Goal: Task Accomplishment & Management: Manage account settings

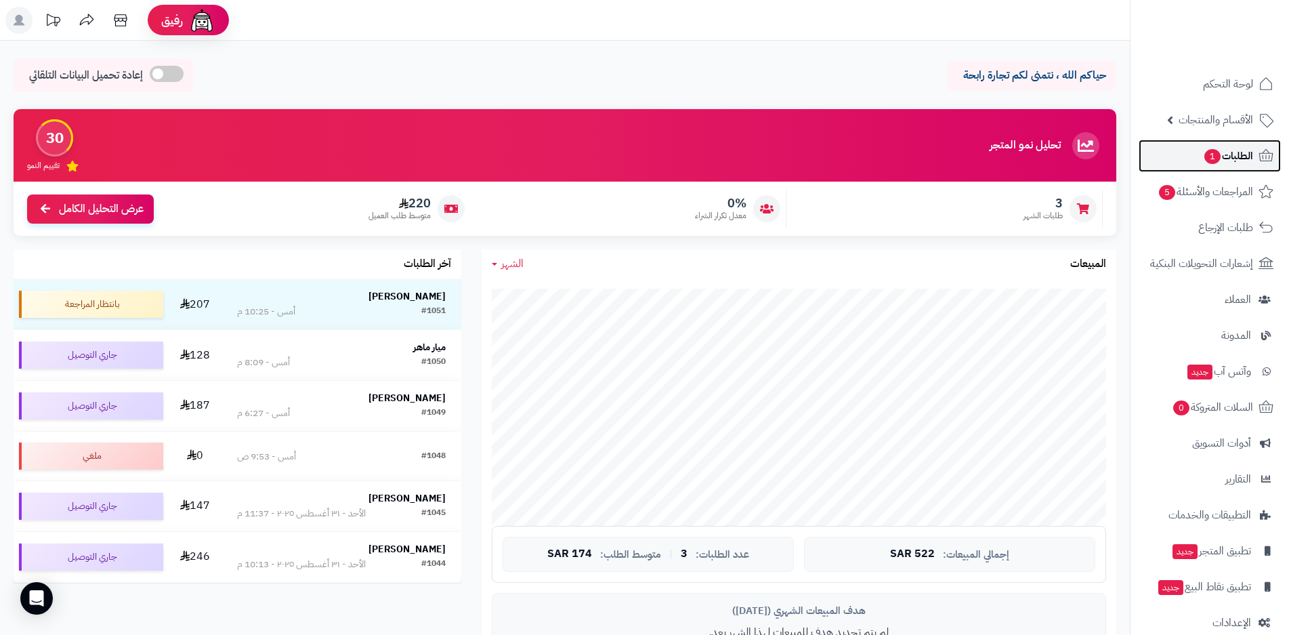
click at [1233, 159] on span "الطلبات 1" at bounding box center [1228, 155] width 50 height 19
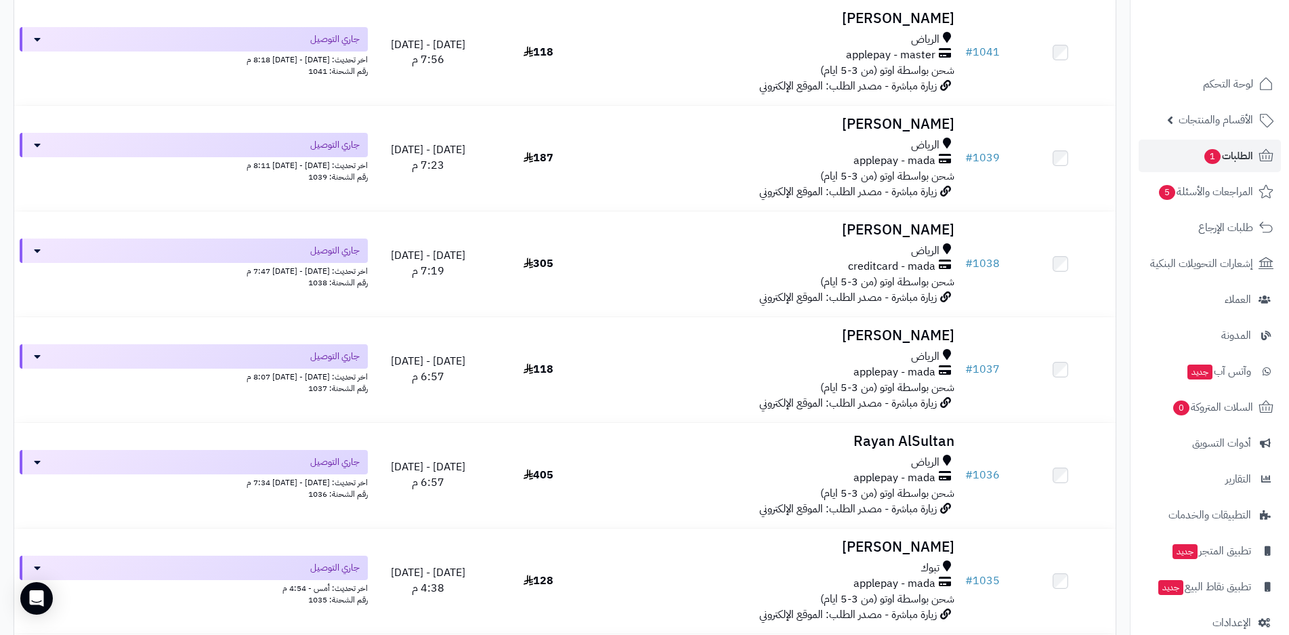
scroll to position [948, 0]
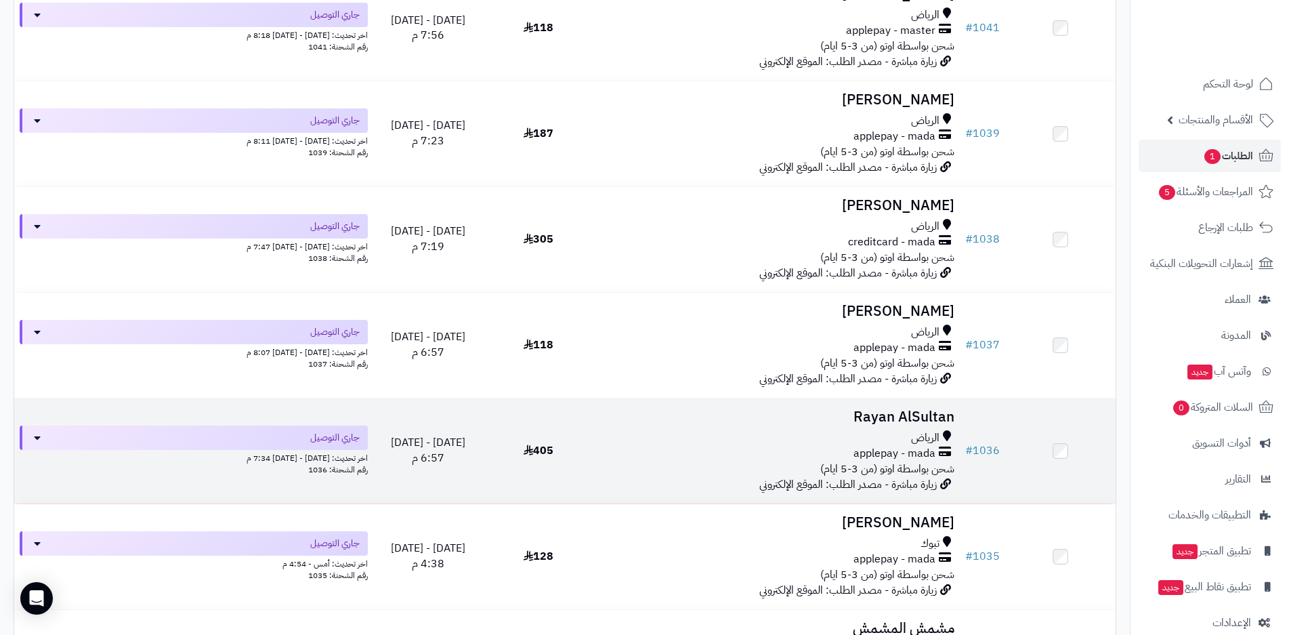
click at [782, 451] on div "applepay - mada" at bounding box center [777, 454] width 356 height 16
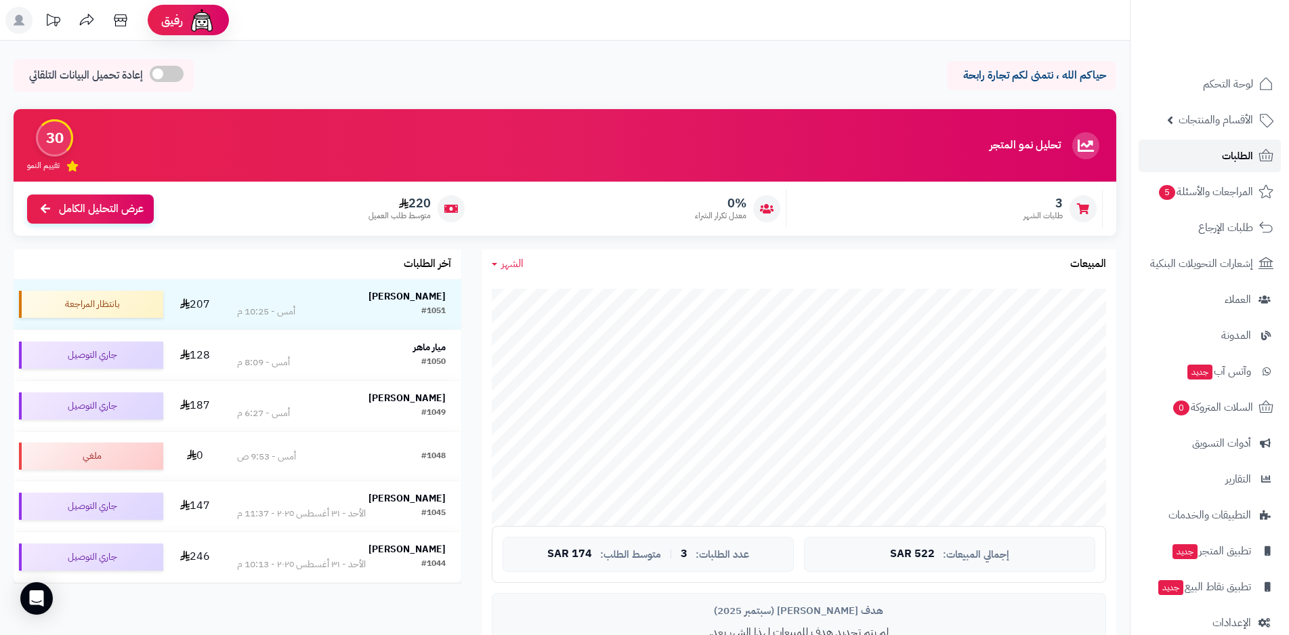
click at [1228, 157] on span "الطلبات" at bounding box center [1237, 155] width 31 height 19
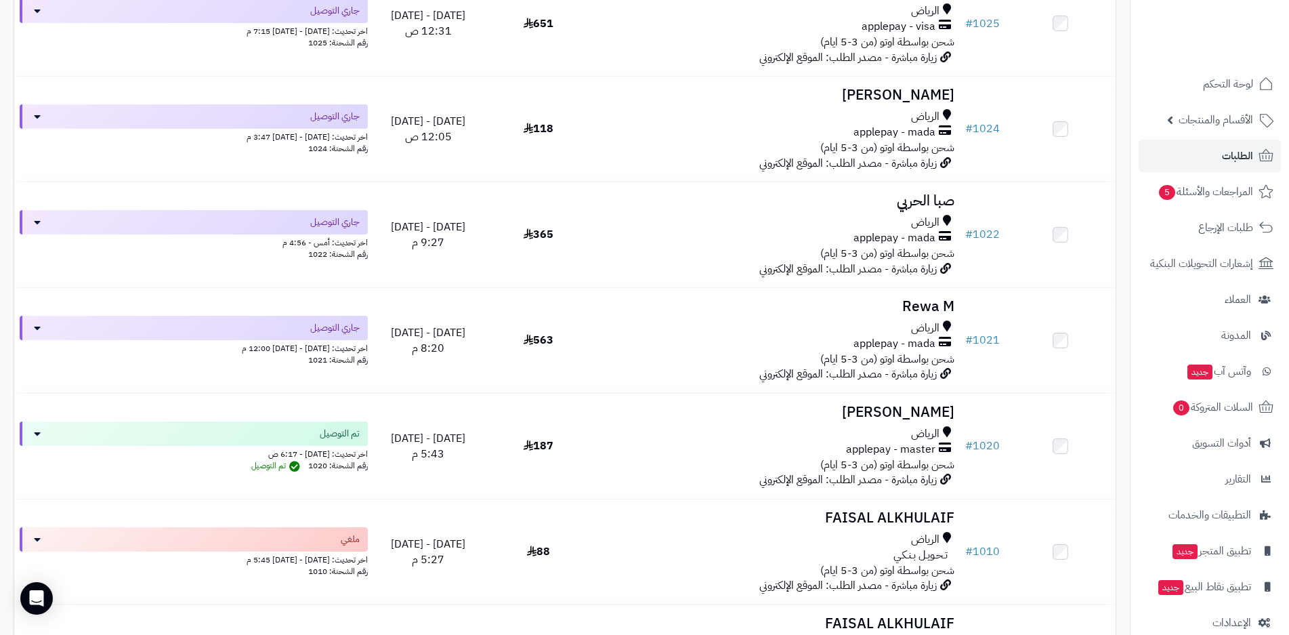
scroll to position [2507, 0]
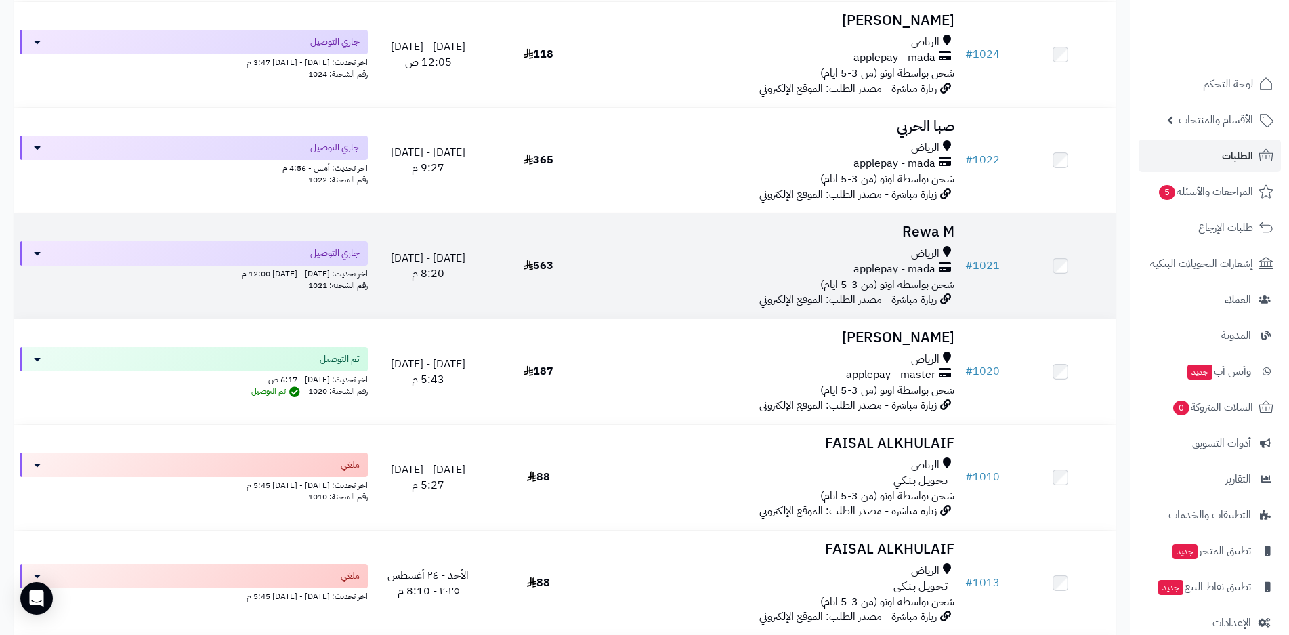
click at [616, 279] on div "الرياض applepay - mada شحن بواسطة اوتو (من 3-5 ايام)" at bounding box center [777, 269] width 356 height 47
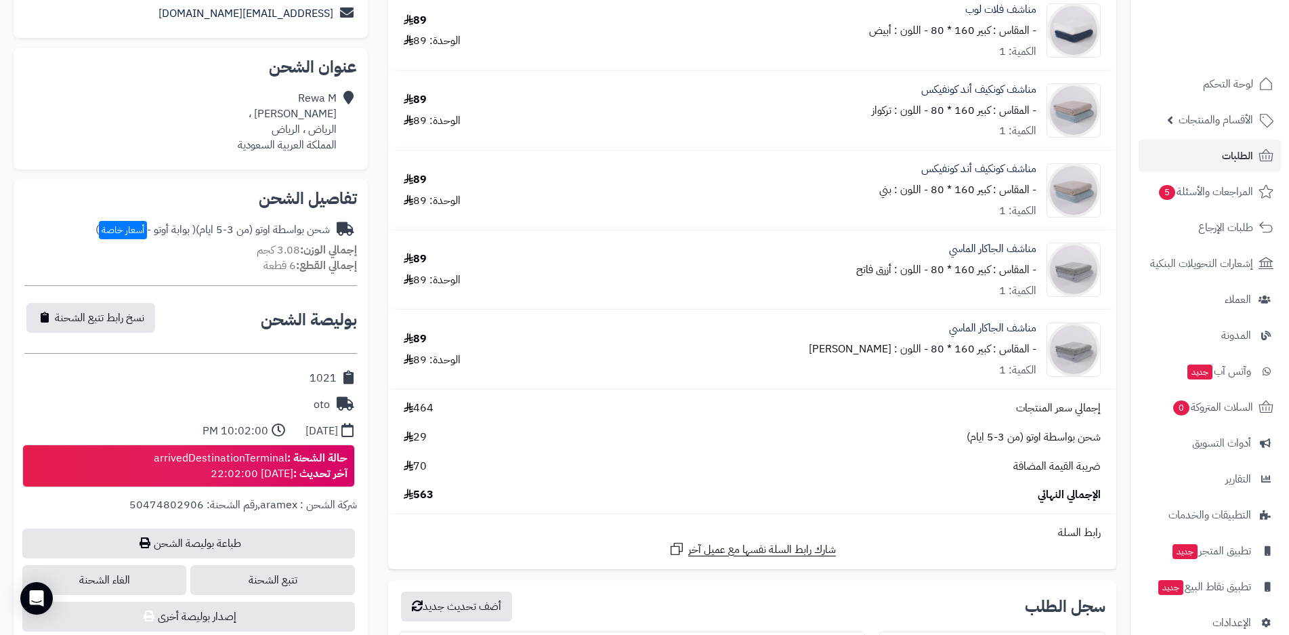
scroll to position [271, 0]
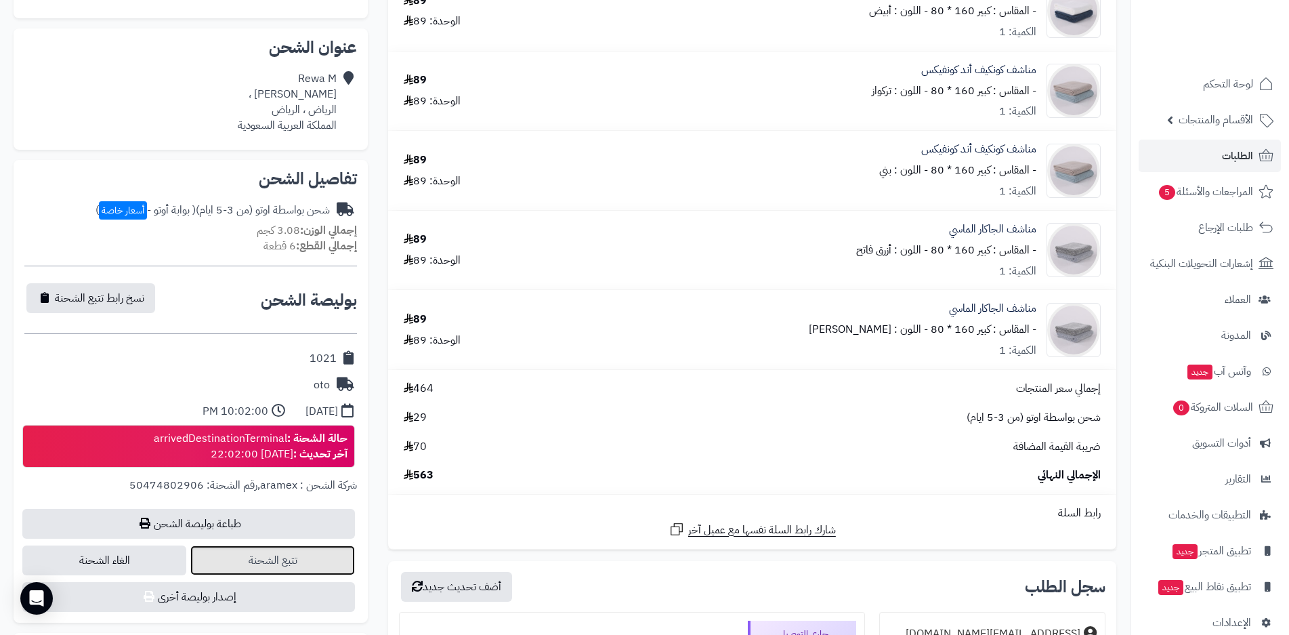
click at [284, 564] on link "تتبع الشحنة" at bounding box center [272, 560] width 164 height 30
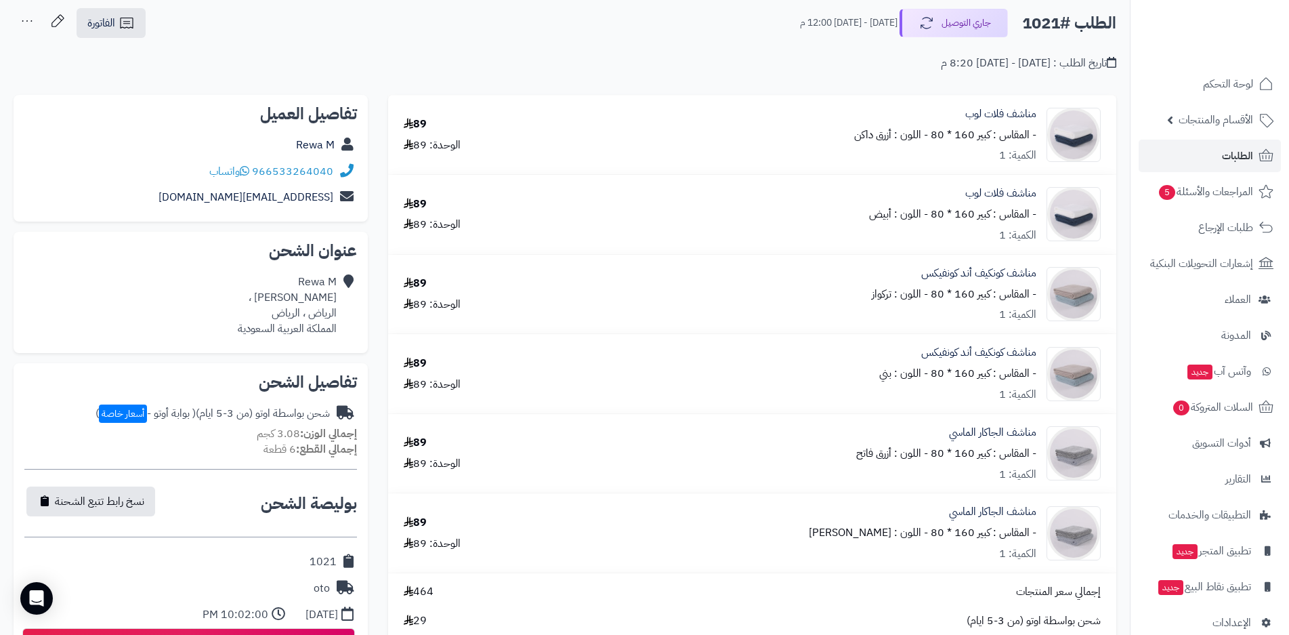
scroll to position [0, 0]
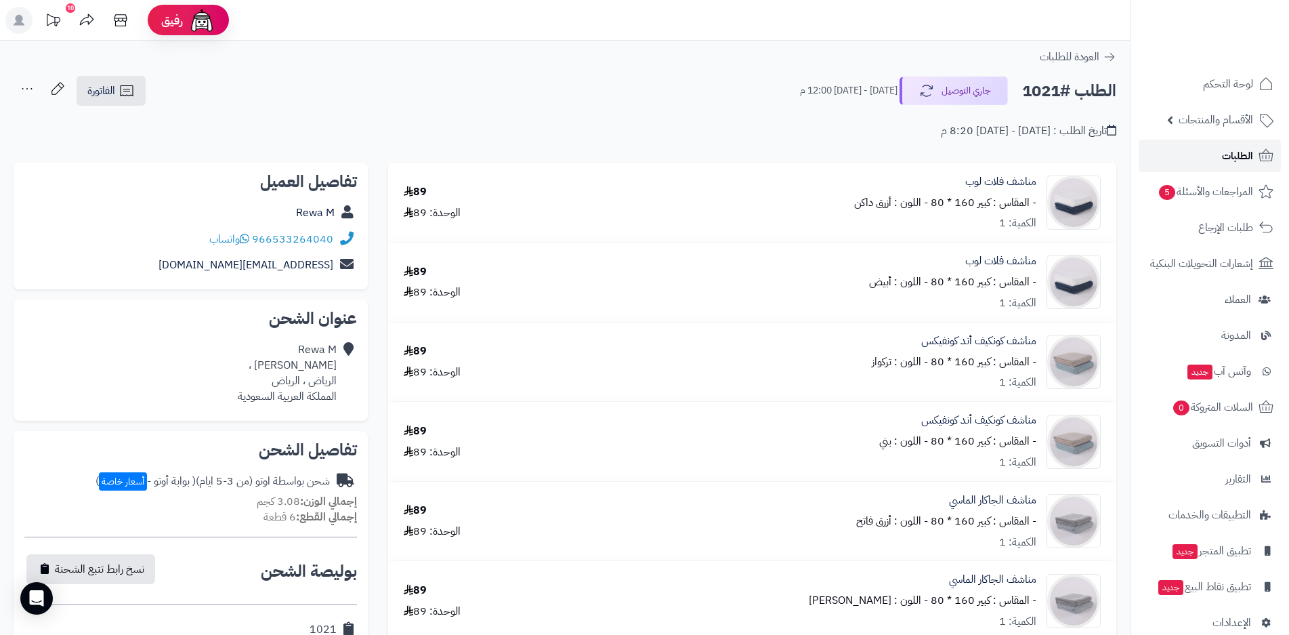
click at [1234, 158] on span "الطلبات" at bounding box center [1237, 155] width 31 height 19
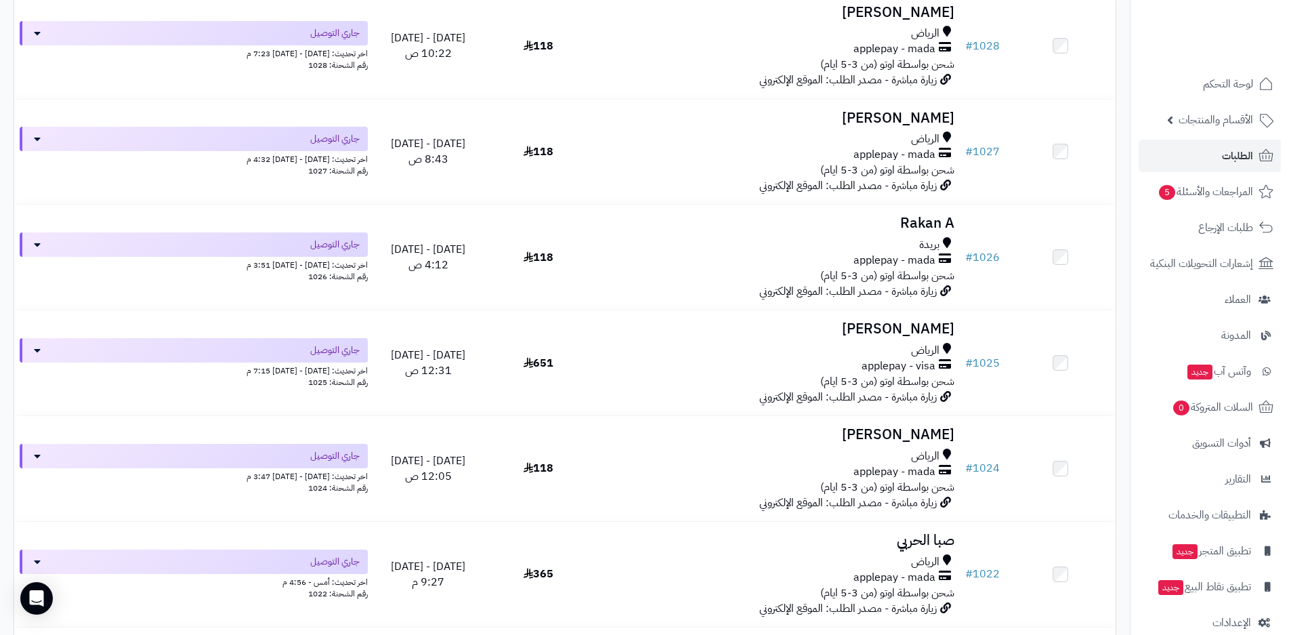
scroll to position [2100, 0]
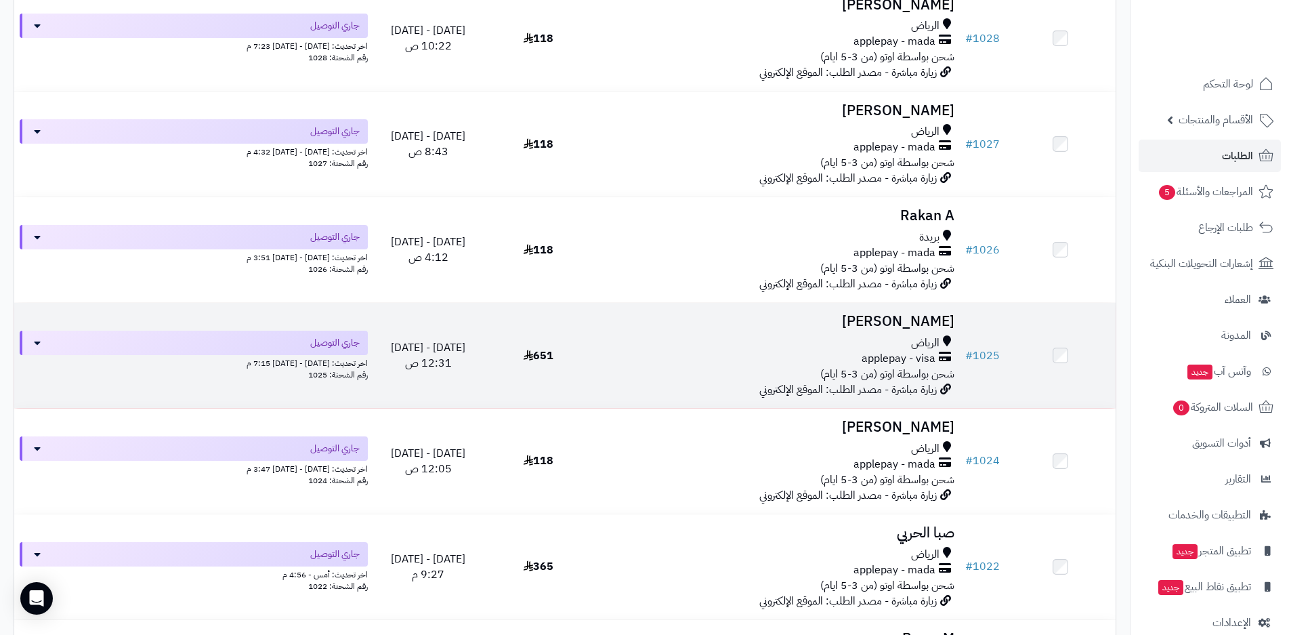
click at [842, 361] on div "applepay - visa" at bounding box center [777, 359] width 356 height 16
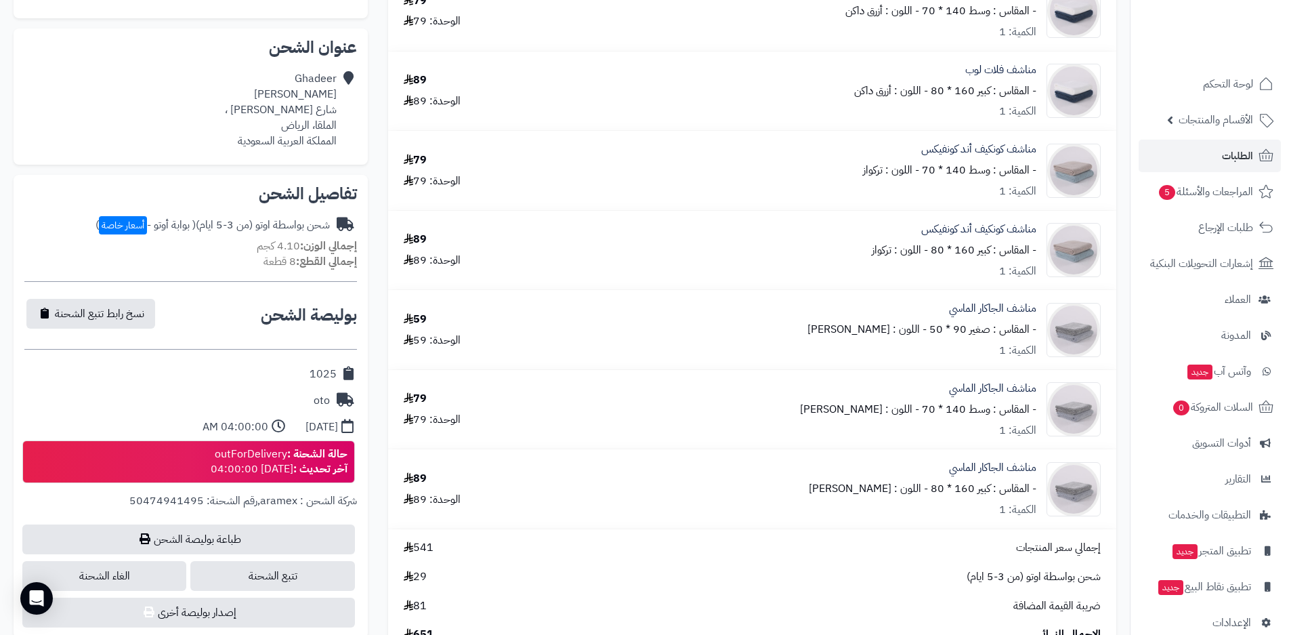
scroll to position [339, 0]
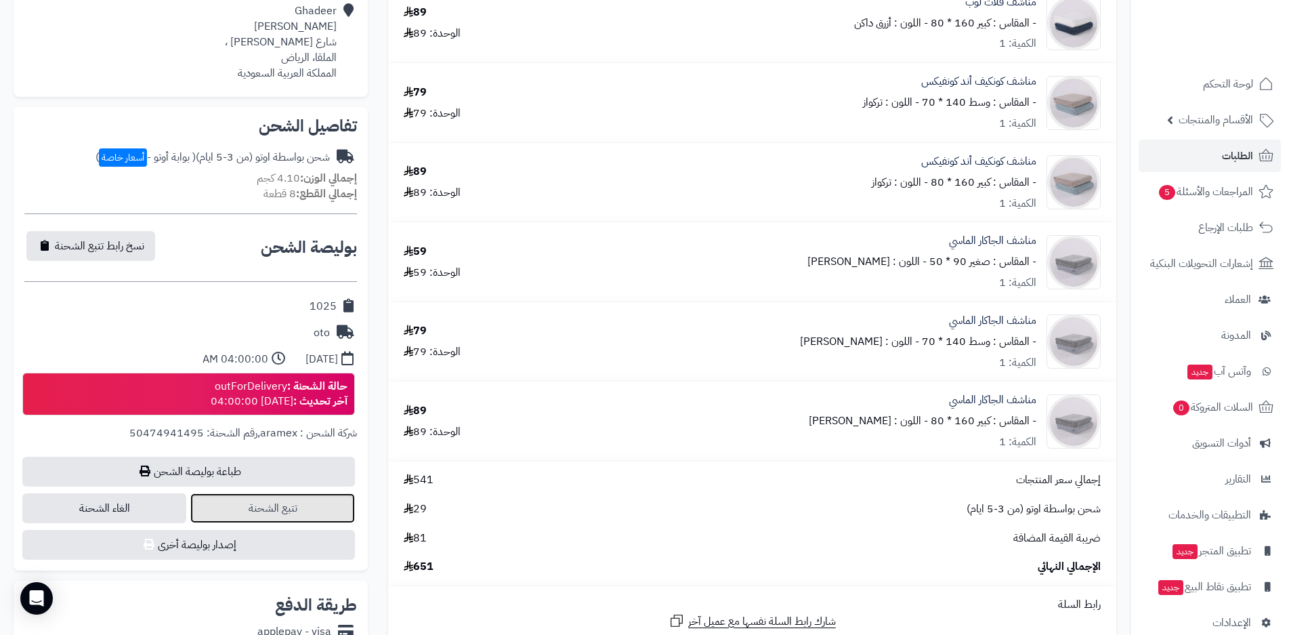
click at [292, 511] on link "تتبع الشحنة" at bounding box center [272, 508] width 164 height 30
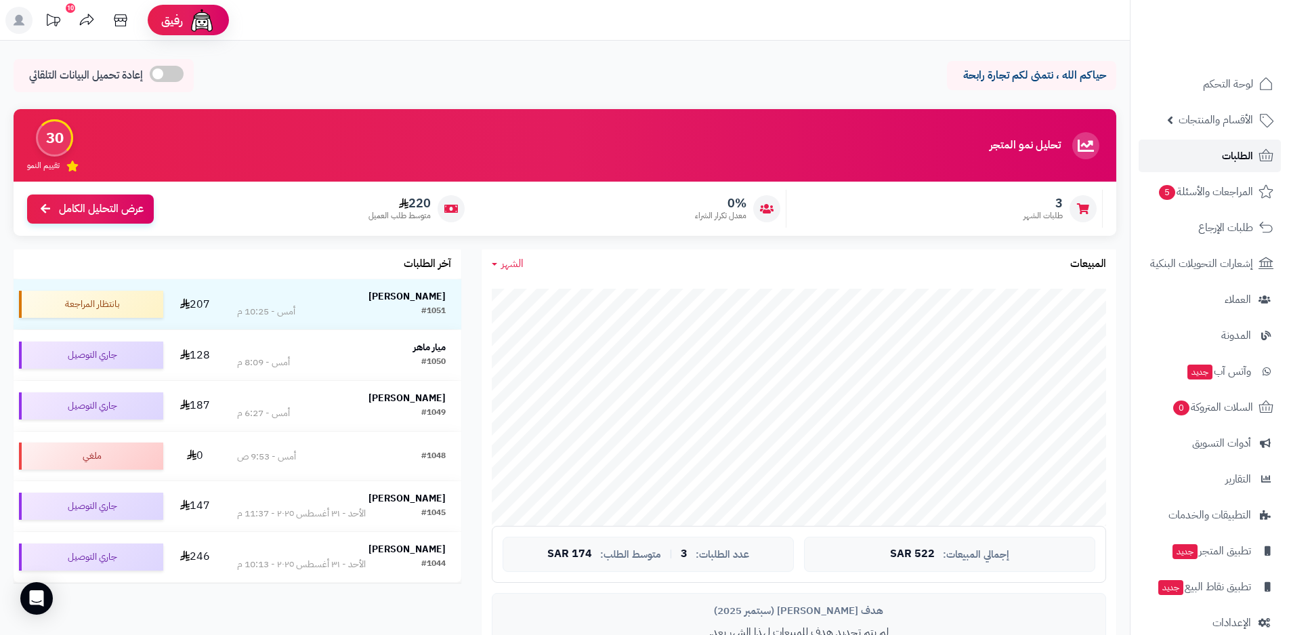
click at [1240, 154] on span "الطلبات" at bounding box center [1237, 155] width 31 height 19
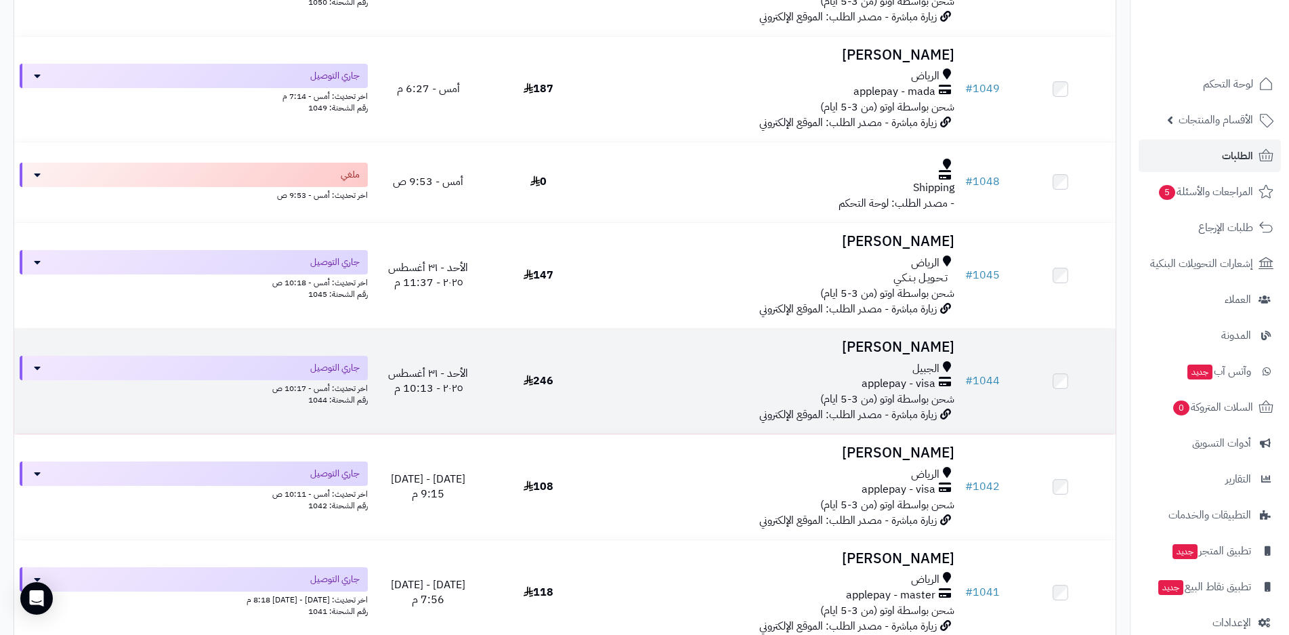
scroll to position [406, 0]
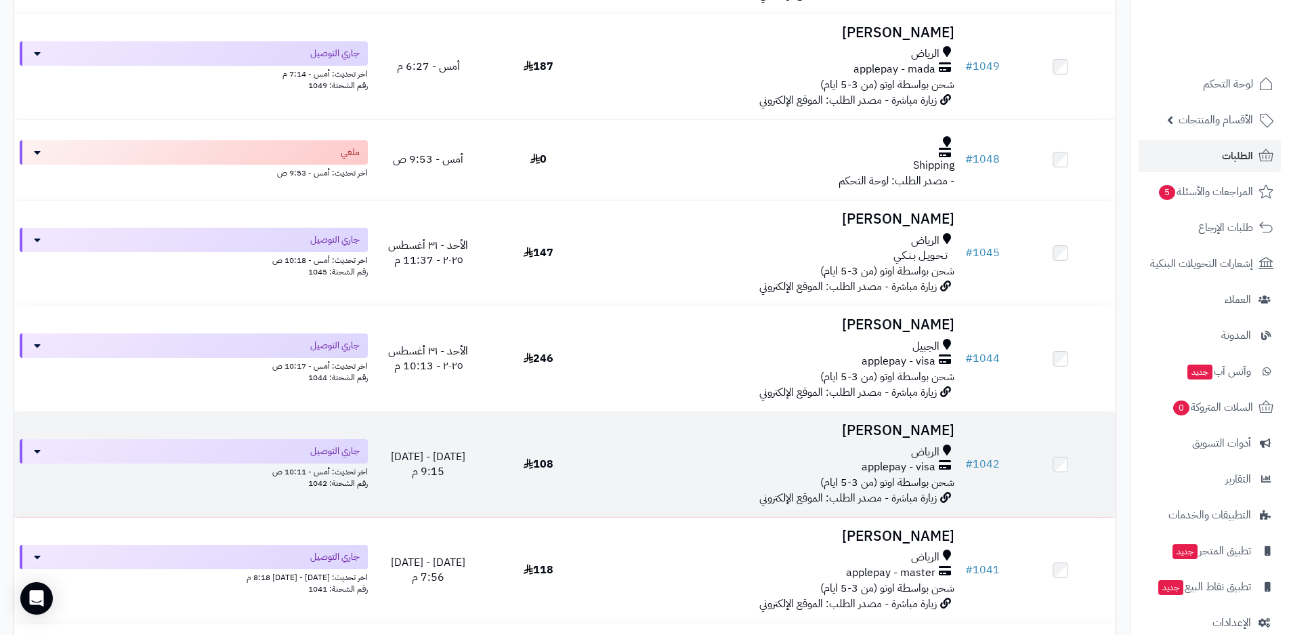
click at [690, 467] on div "applepay - visa" at bounding box center [777, 467] width 356 height 16
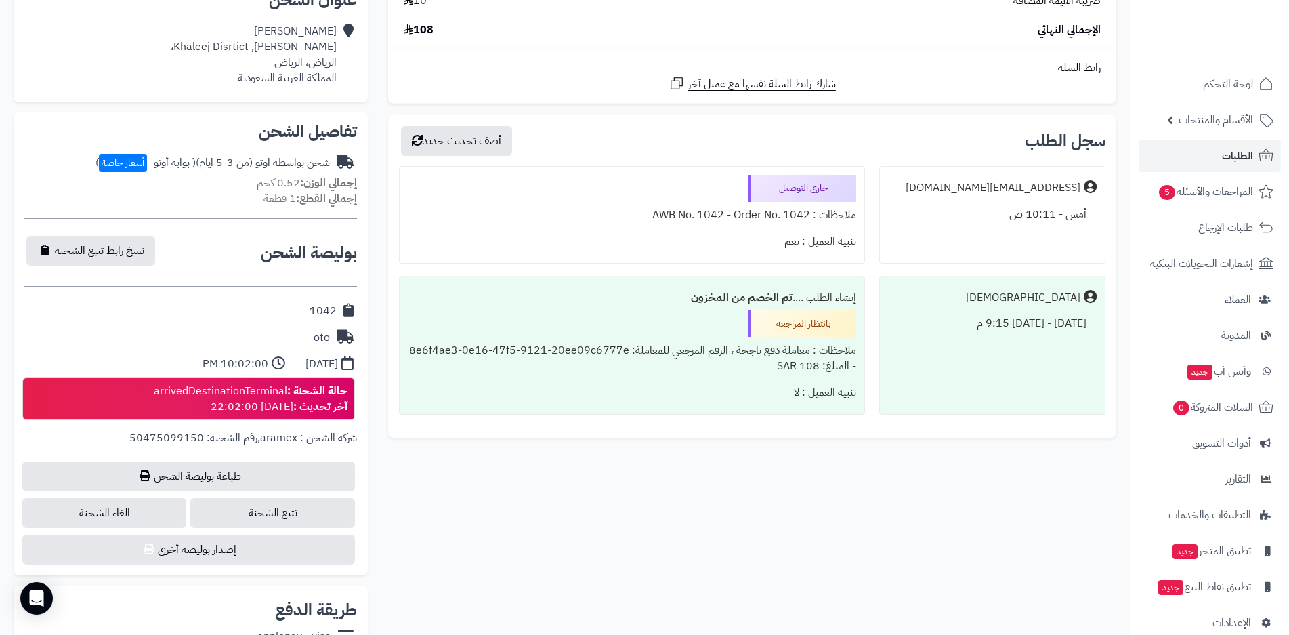
scroll to position [339, 0]
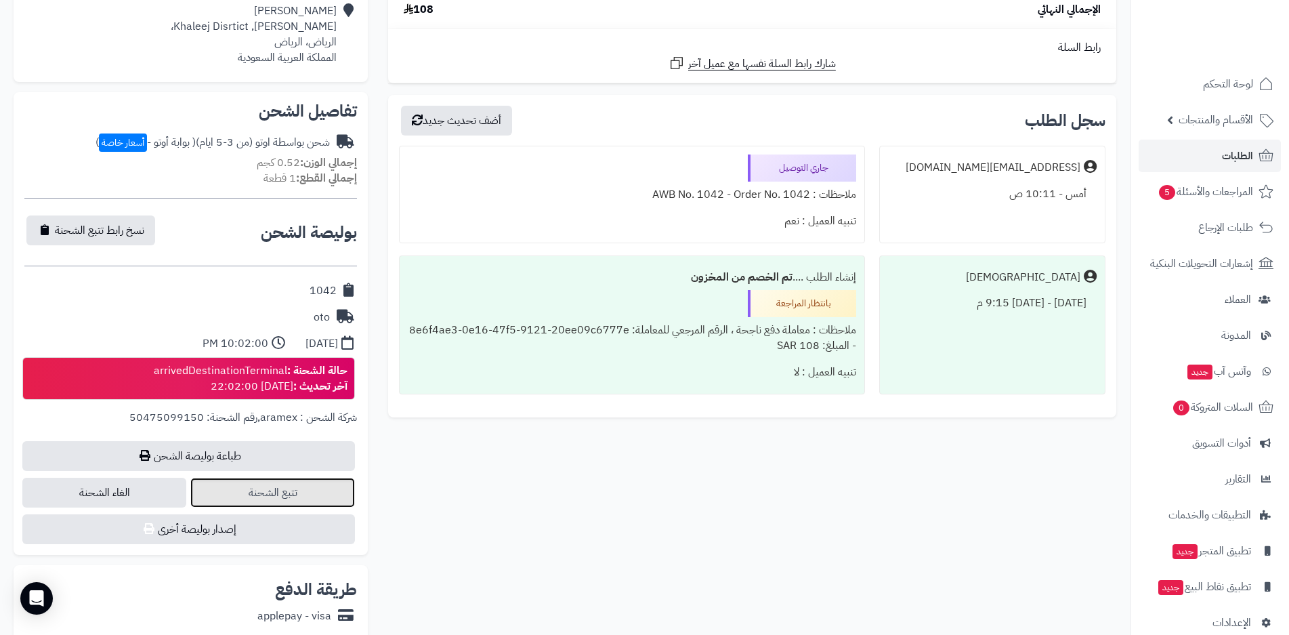
click at [289, 496] on link "تتبع الشحنة" at bounding box center [272, 493] width 164 height 30
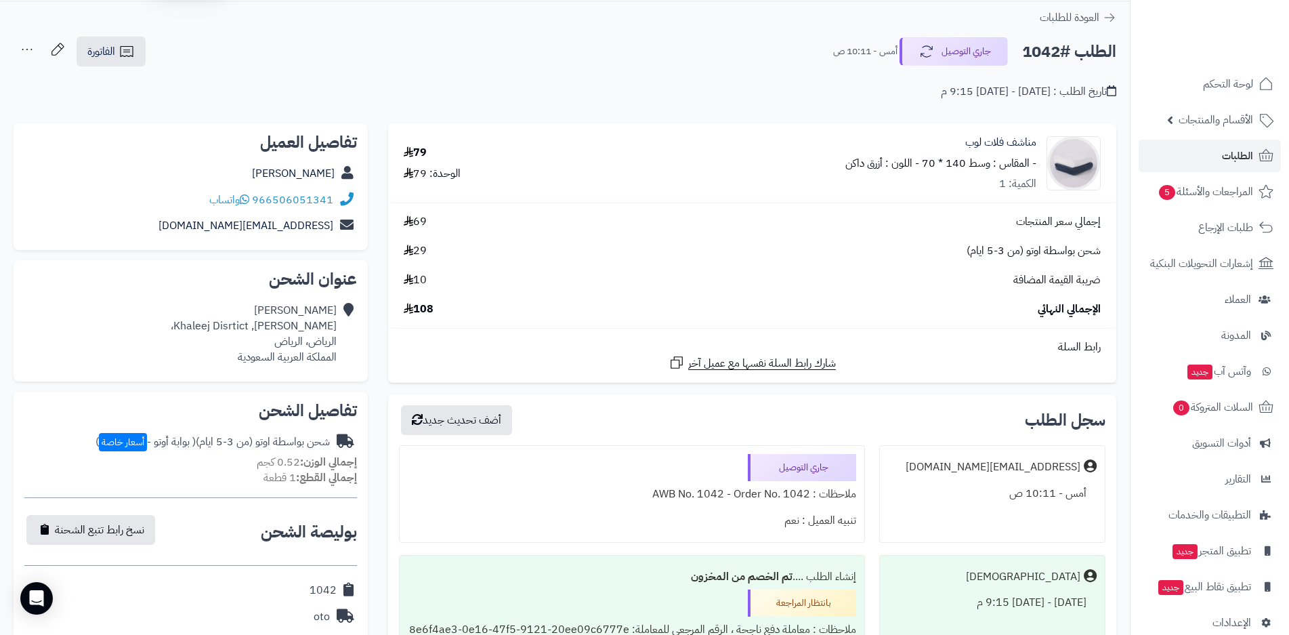
scroll to position [0, 0]
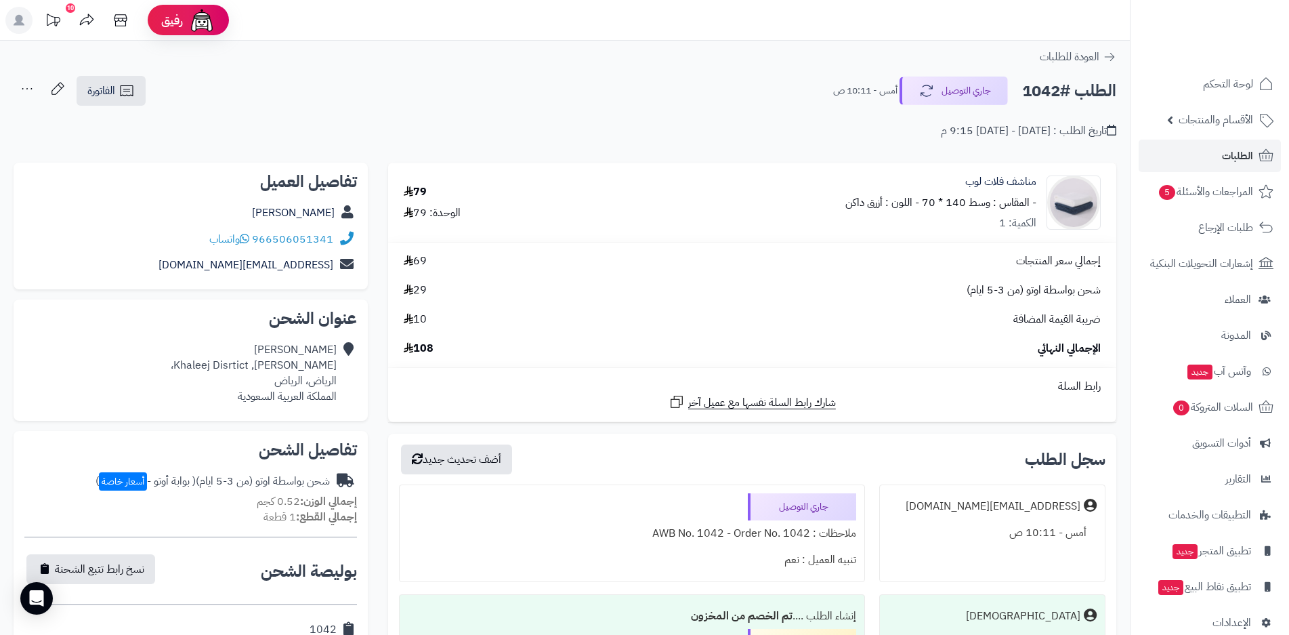
click at [323, 99] on div "الطلب #1042 جاري التوصيل أمس - 10:11 ص الفاتورة طباعة الفاتورة إرسال الفاتورة إ…" at bounding box center [565, 91] width 1103 height 32
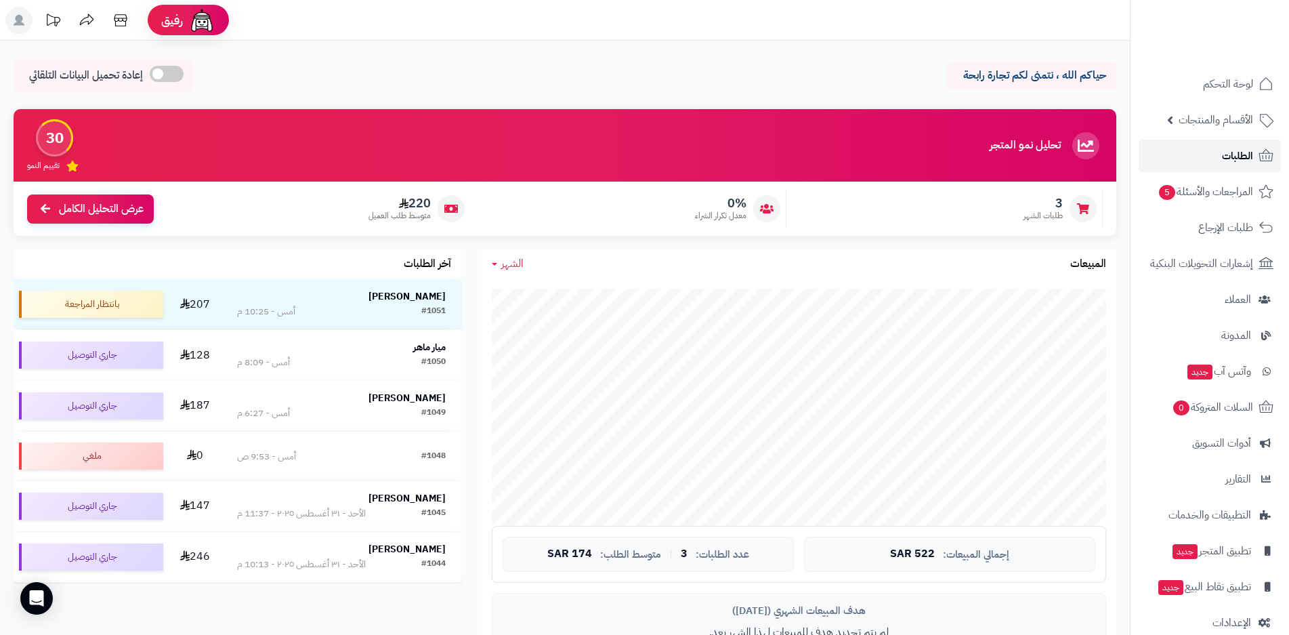
click at [1228, 156] on span "الطلبات" at bounding box center [1237, 155] width 31 height 19
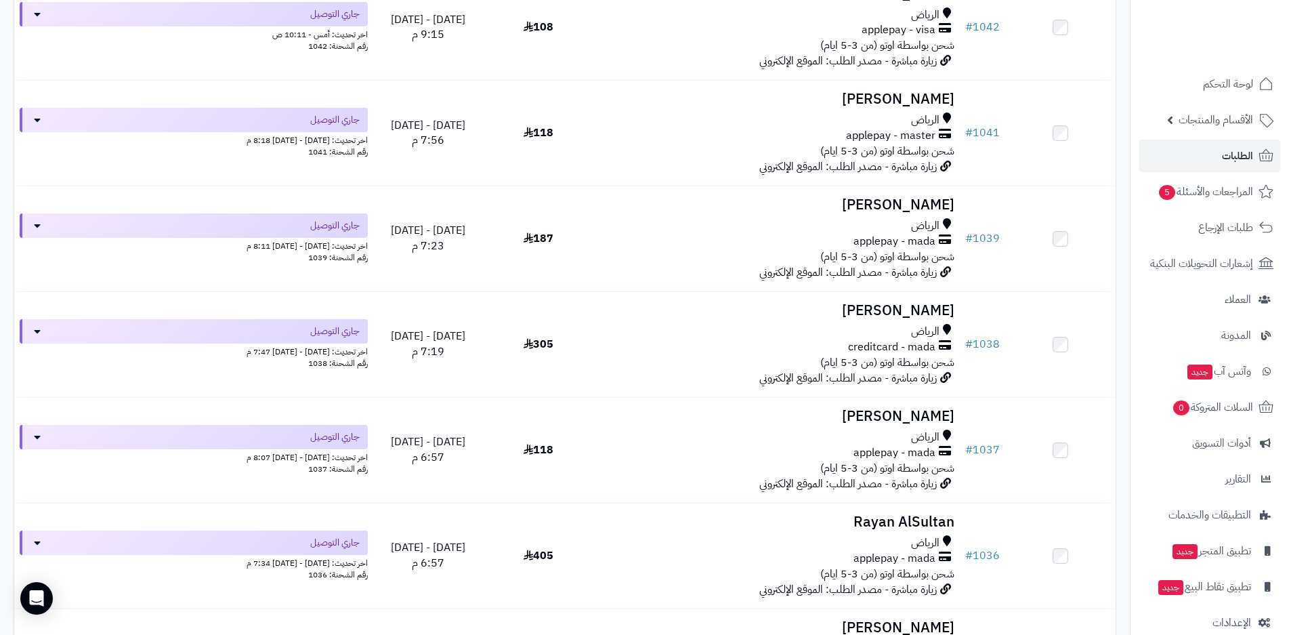
scroll to position [1084, 0]
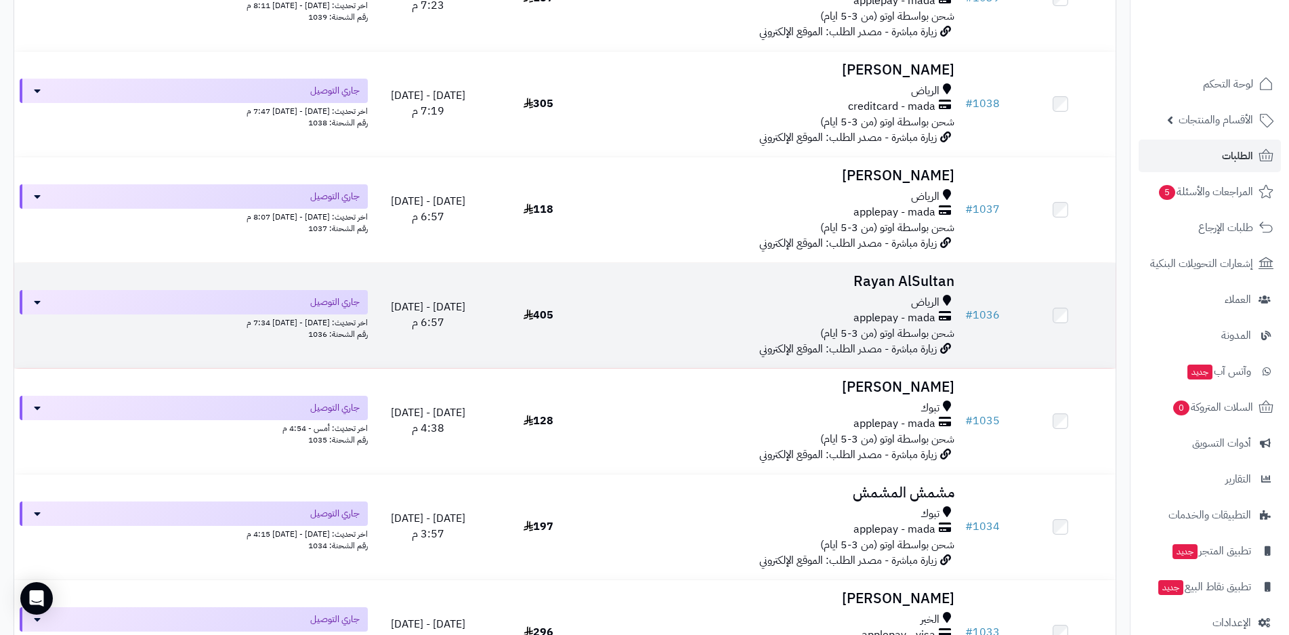
click at [893, 325] on span "شحن بواسطة اوتو (من 3-5 ايام)" at bounding box center [887, 333] width 134 height 16
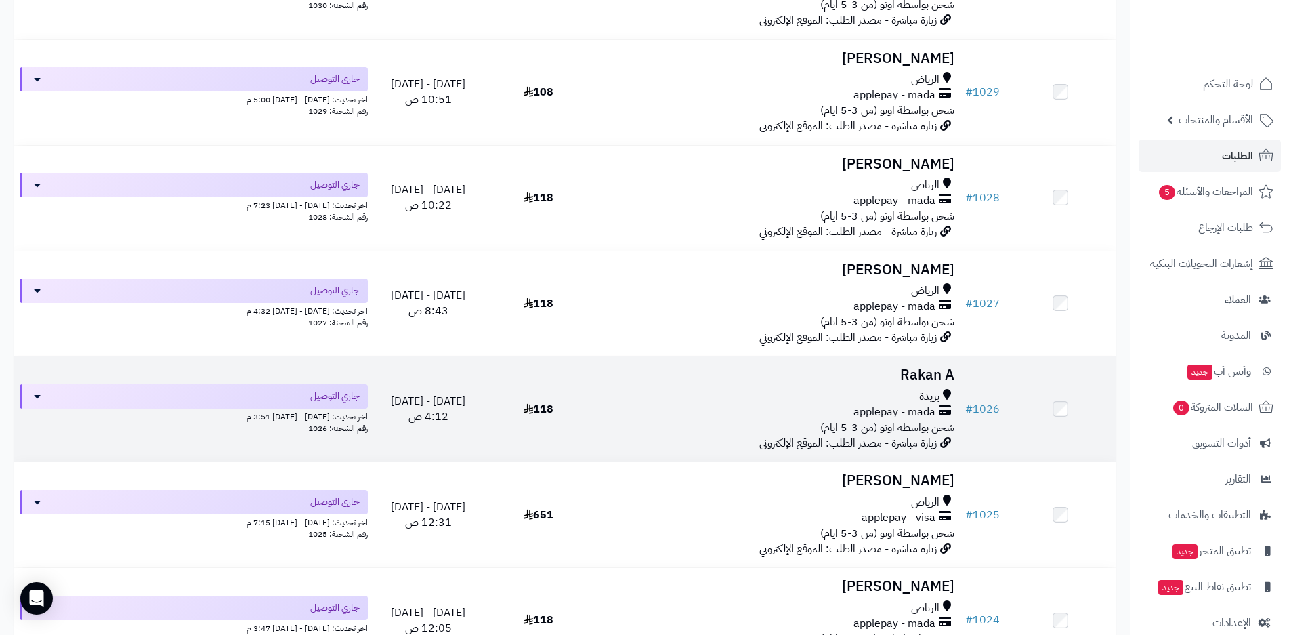
scroll to position [1965, 0]
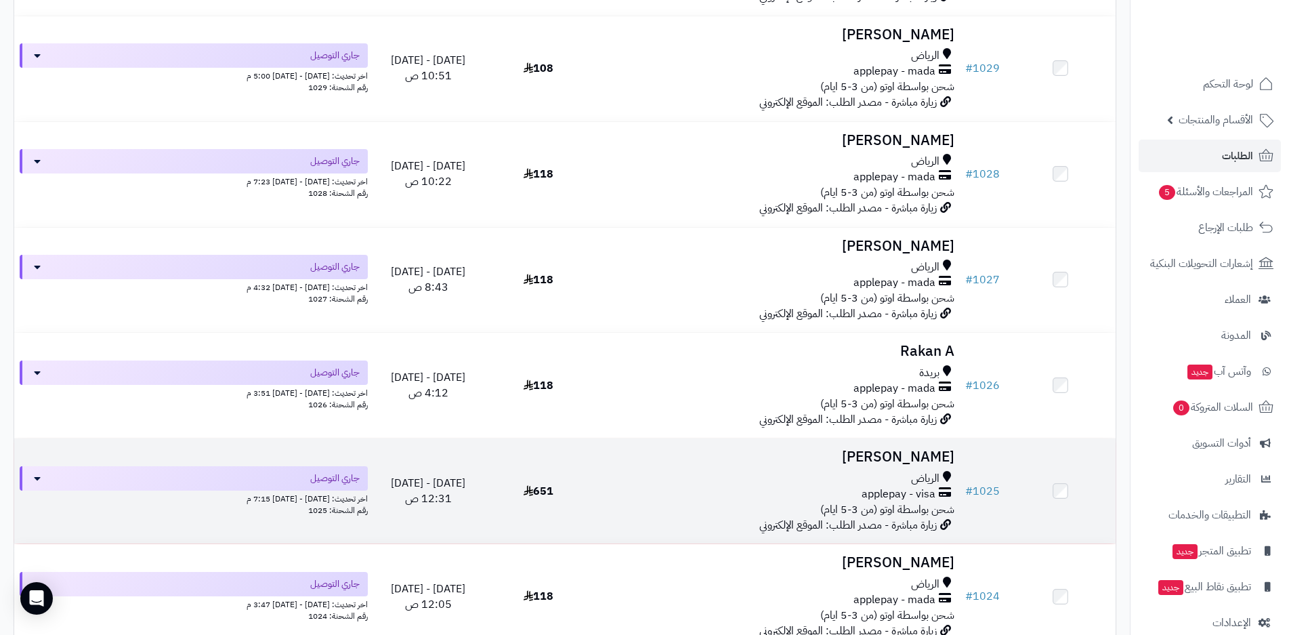
click at [841, 493] on div "applepay - visa" at bounding box center [777, 494] width 356 height 16
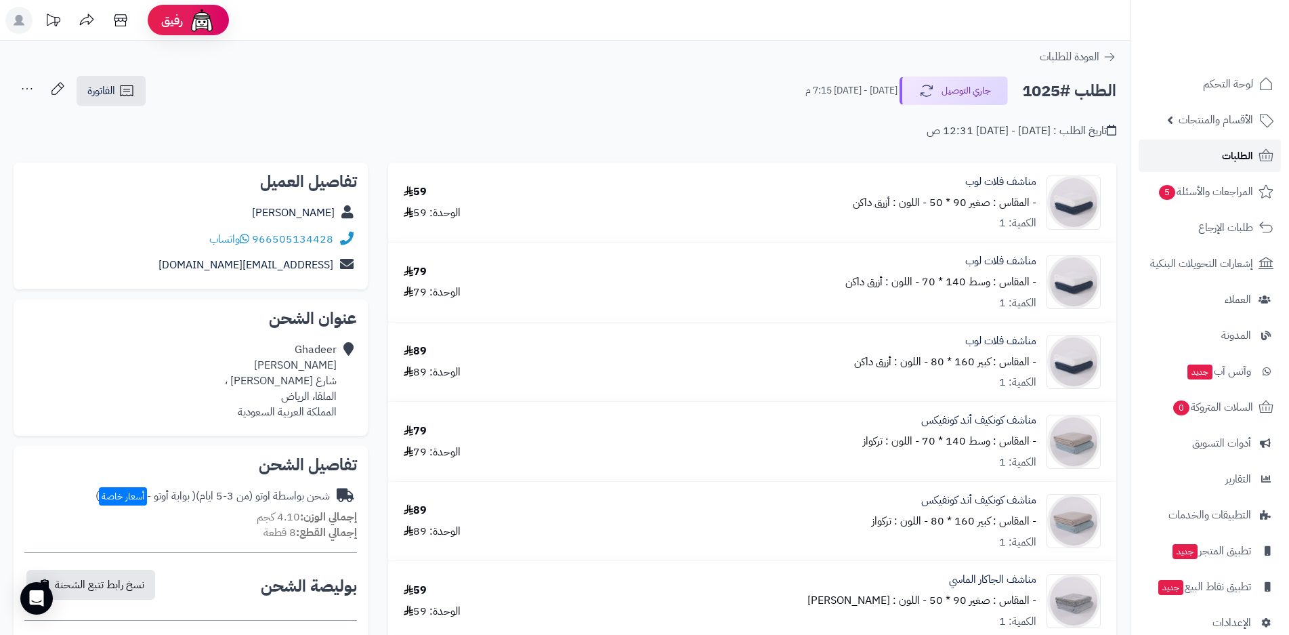
click at [1230, 155] on span "الطلبات" at bounding box center [1237, 155] width 31 height 19
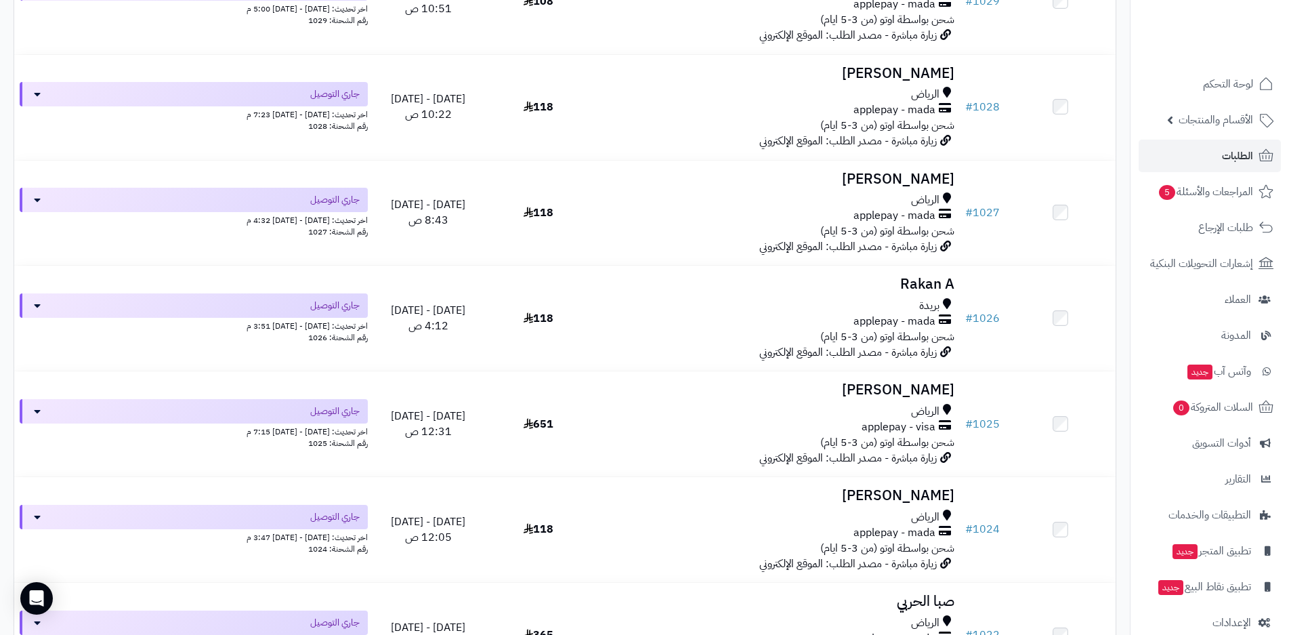
scroll to position [2032, 0]
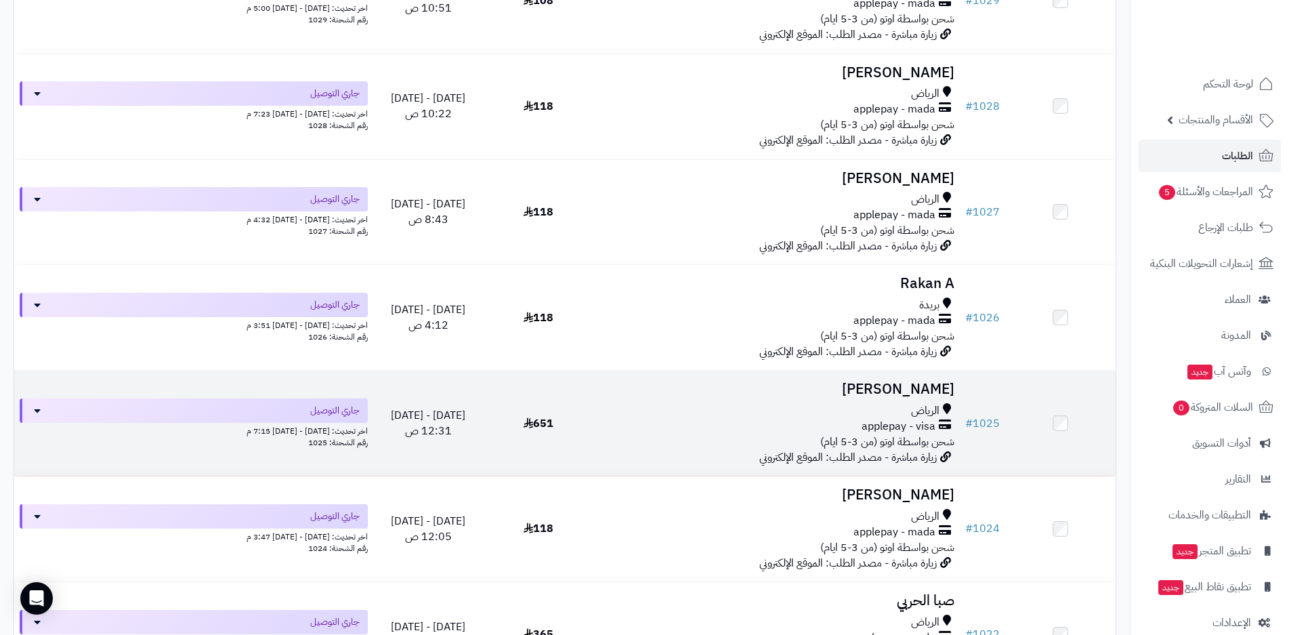
click at [886, 427] on span "applepay - visa" at bounding box center [899, 427] width 74 height 16
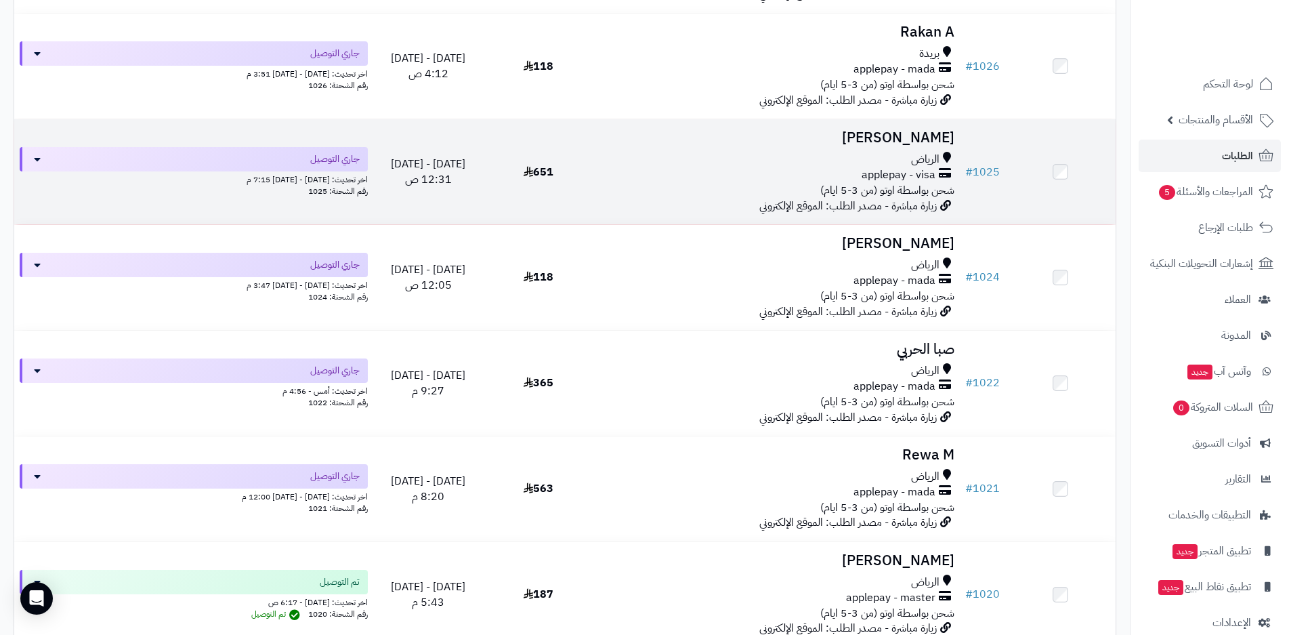
scroll to position [2303, 0]
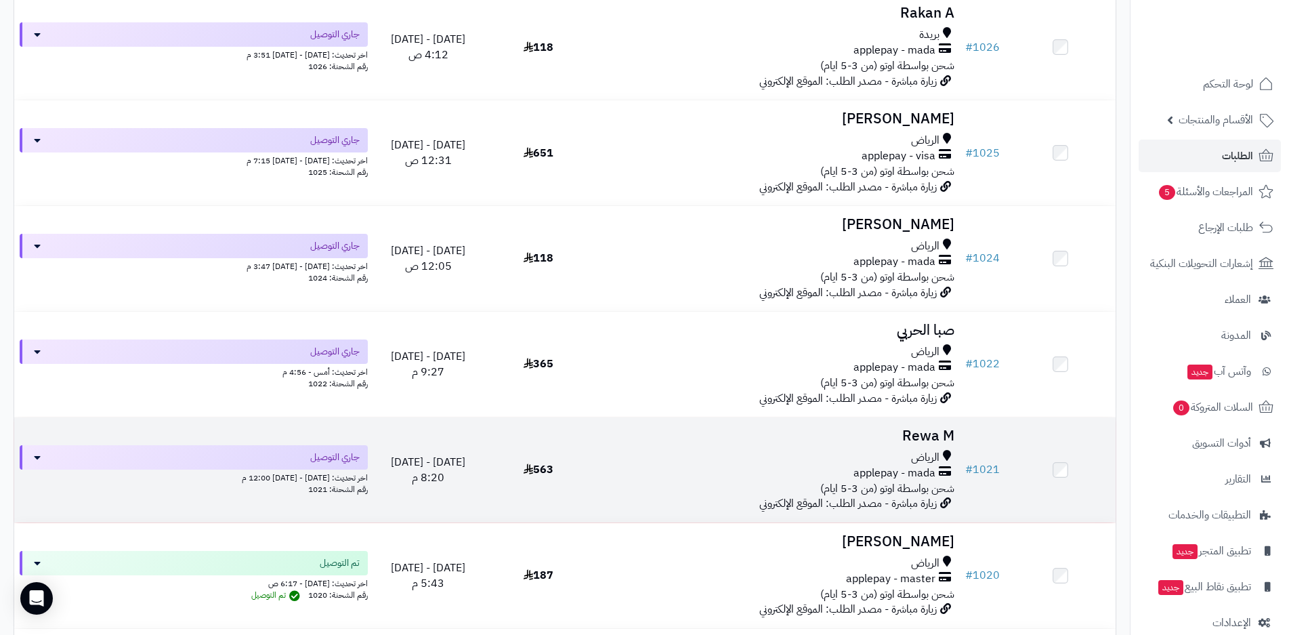
click at [749, 472] on div "applepay - mada" at bounding box center [777, 473] width 356 height 16
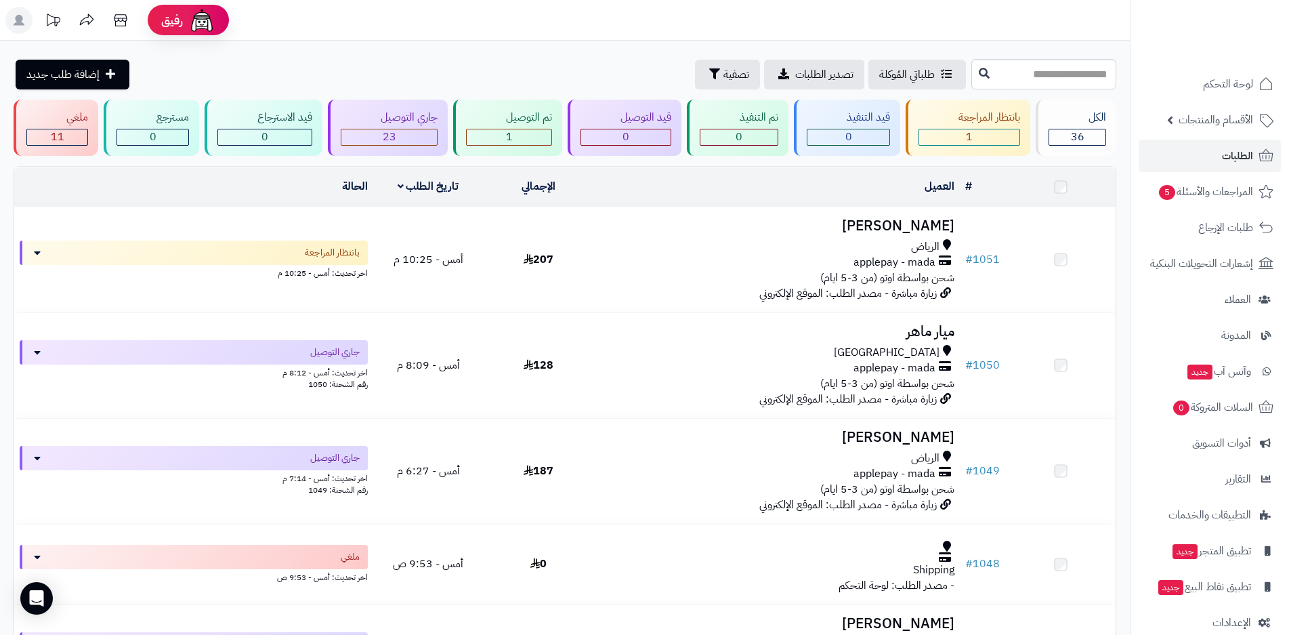
scroll to position [2303, 0]
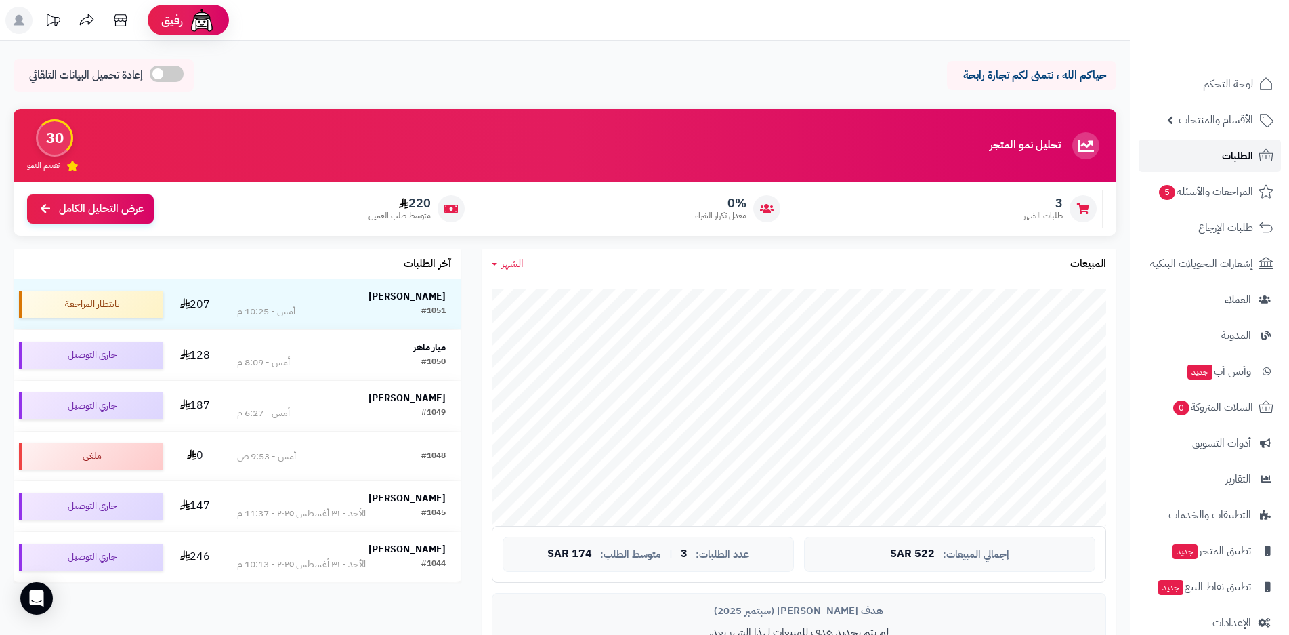
click at [1238, 152] on span "الطلبات" at bounding box center [1237, 155] width 31 height 19
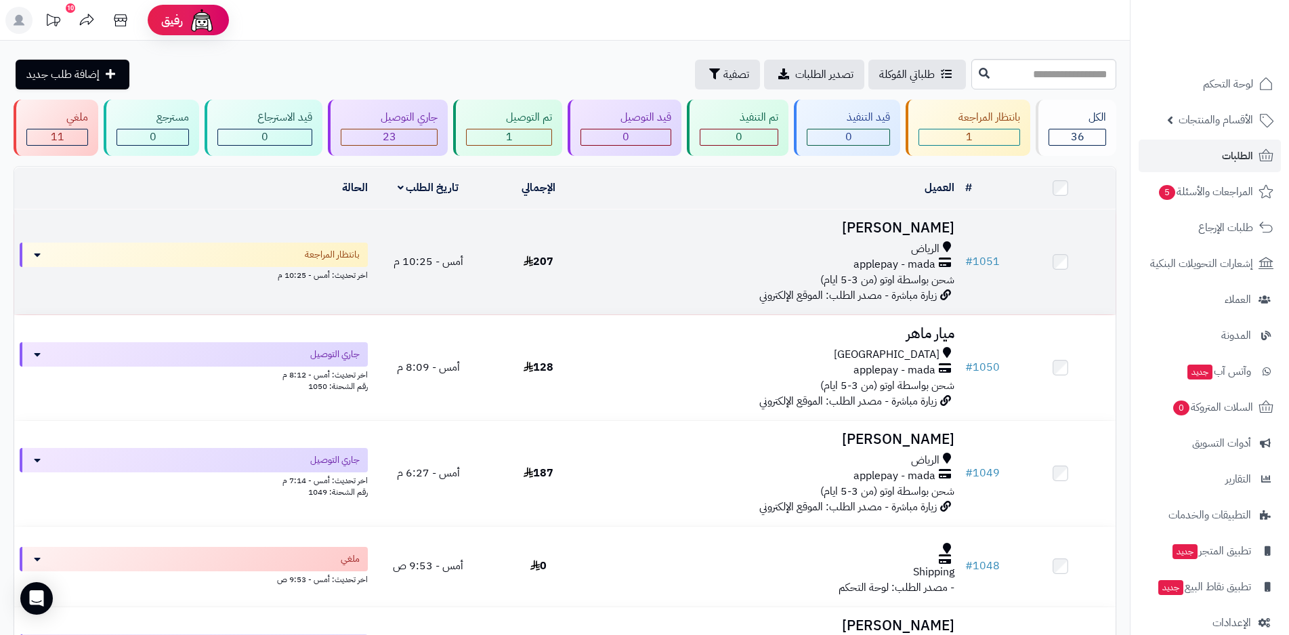
click at [903, 275] on span "شحن بواسطة اوتو (من 3-5 ايام)" at bounding box center [887, 280] width 134 height 16
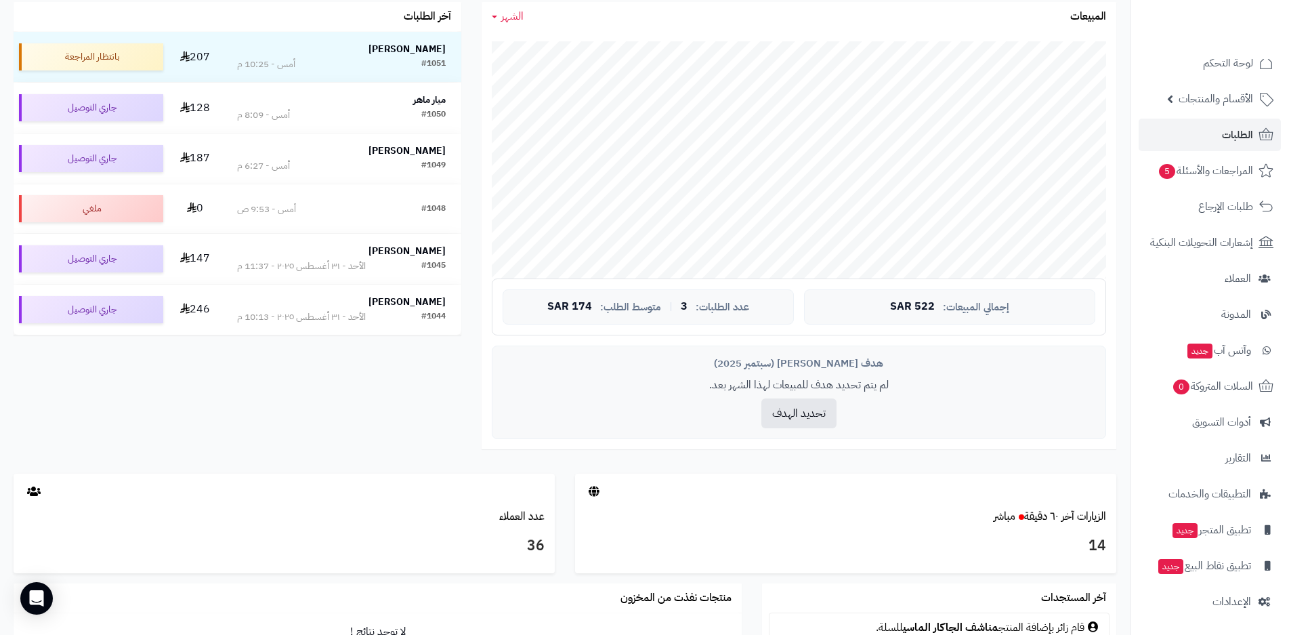
scroll to position [339, 0]
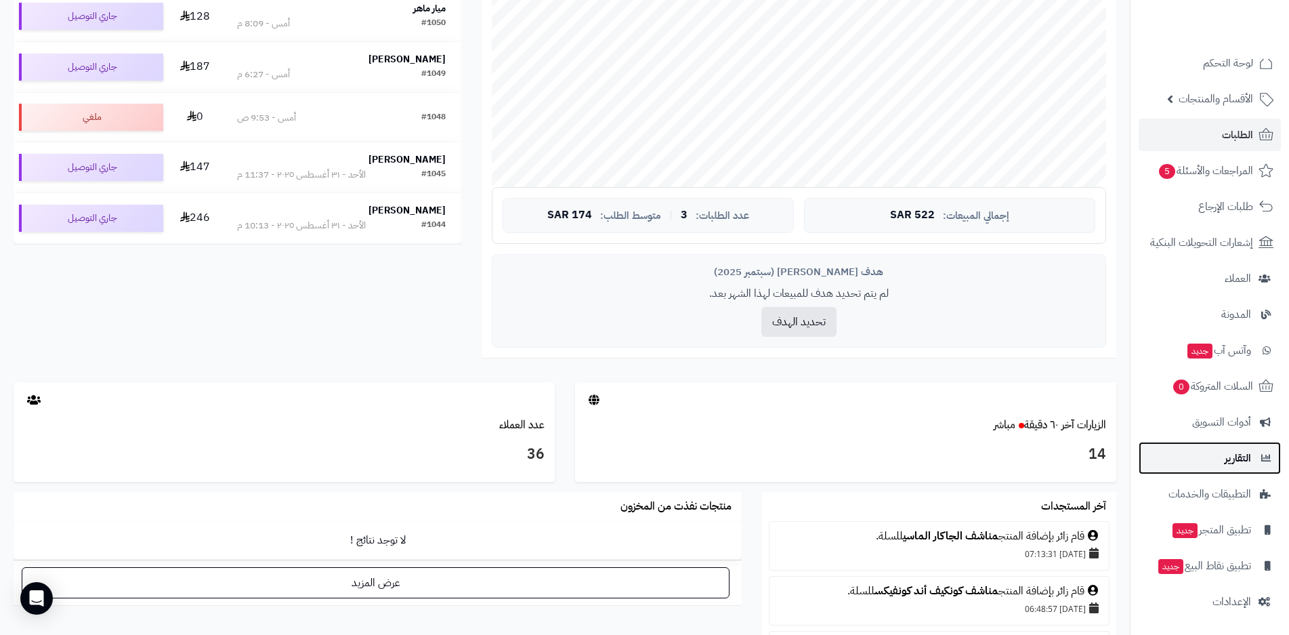
click at [1253, 456] on link "التقارير" at bounding box center [1210, 458] width 142 height 33
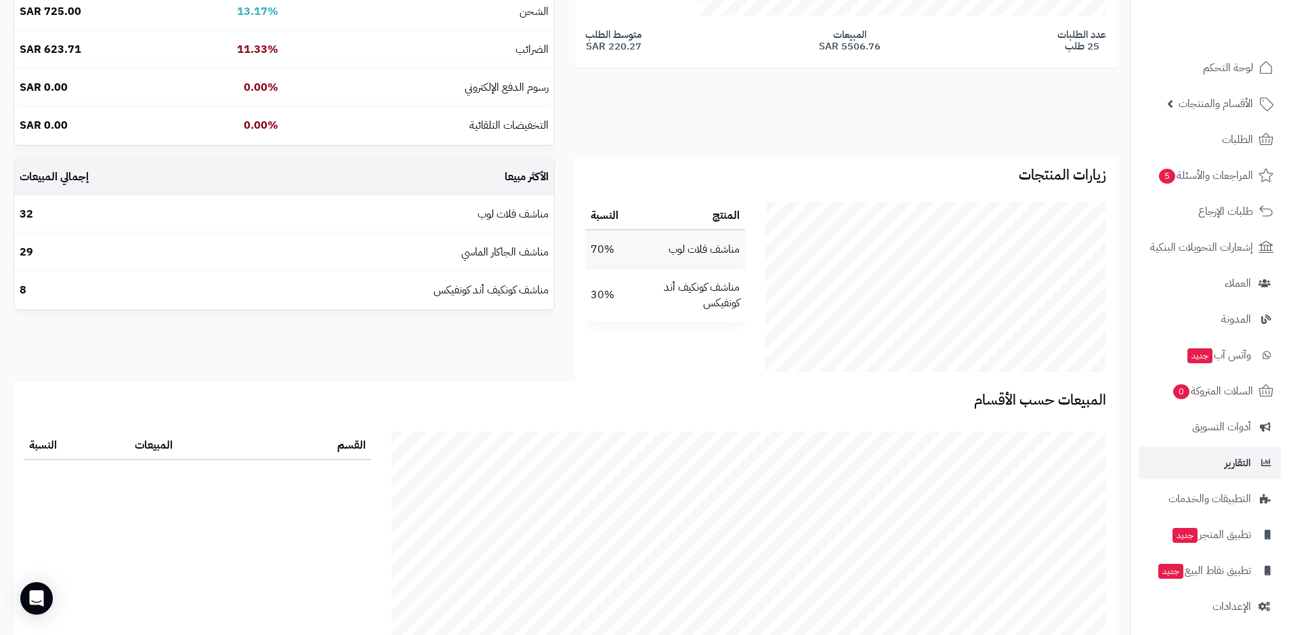
scroll to position [21, 0]
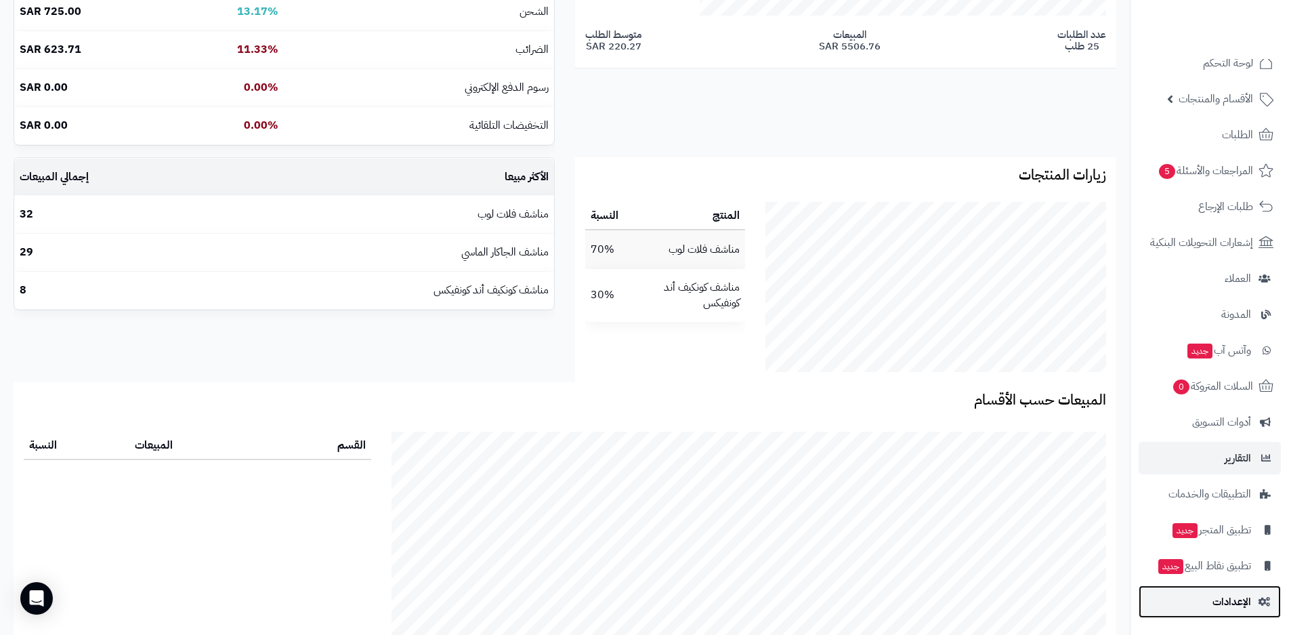
click at [1253, 602] on link "الإعدادات" at bounding box center [1210, 601] width 142 height 33
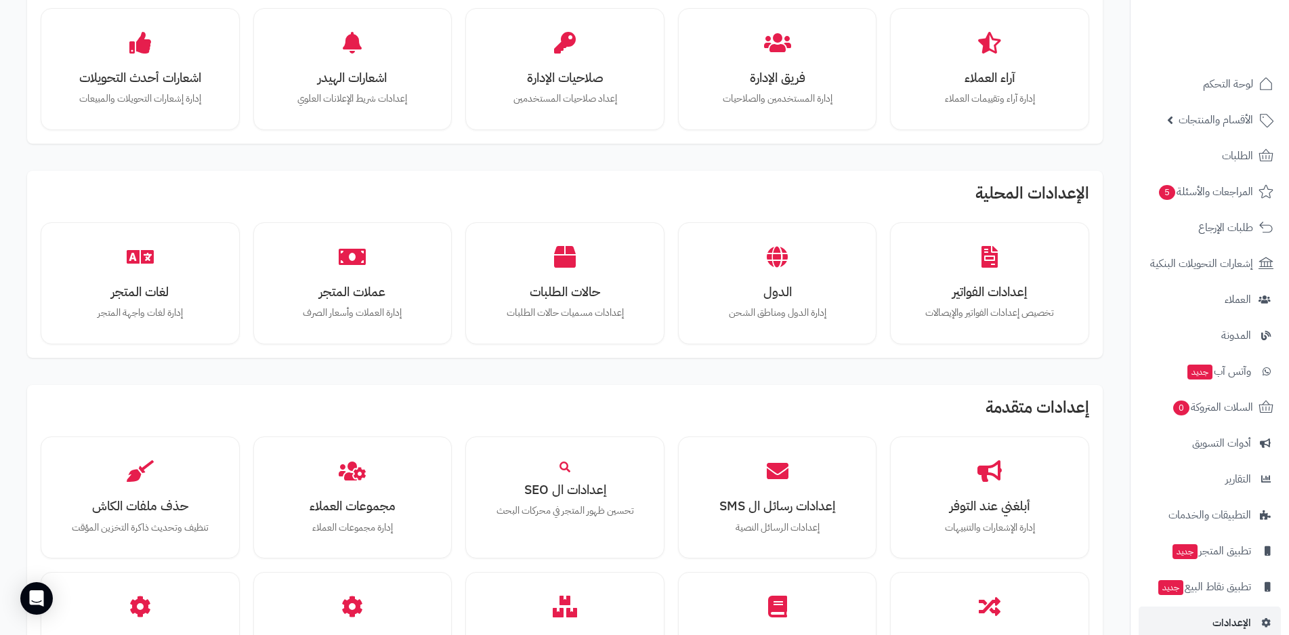
scroll to position [474, 0]
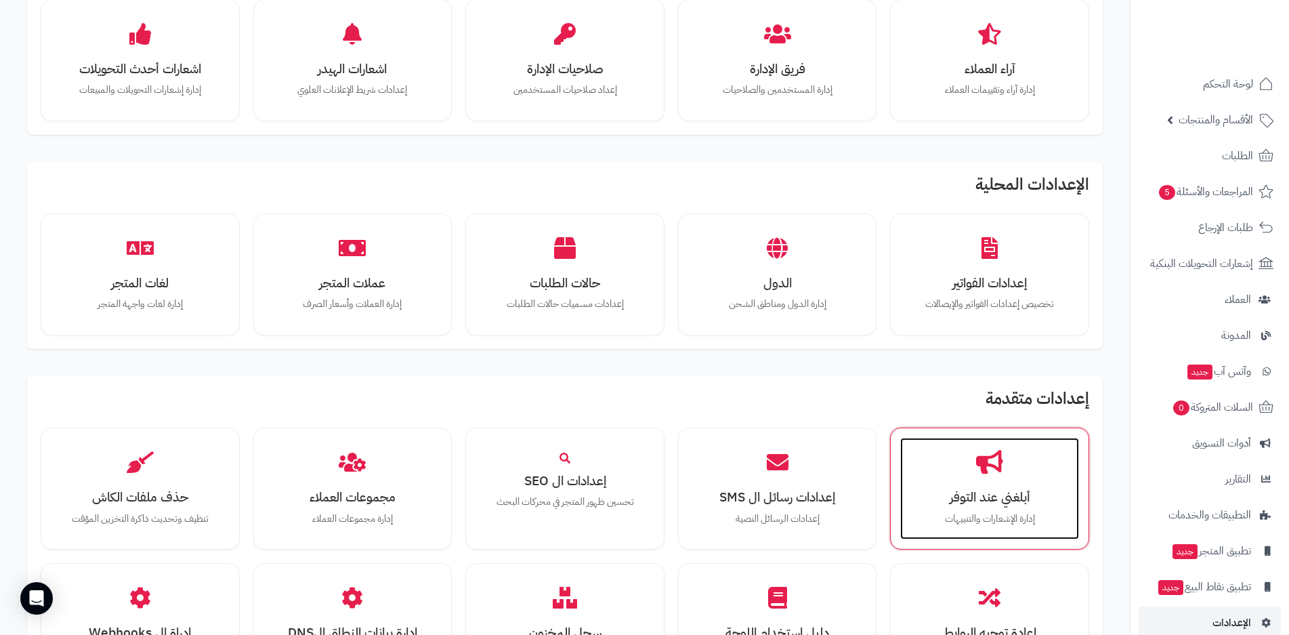
click at [959, 499] on h3 "أبلغني عند التوفر" at bounding box center [990, 497] width 152 height 14
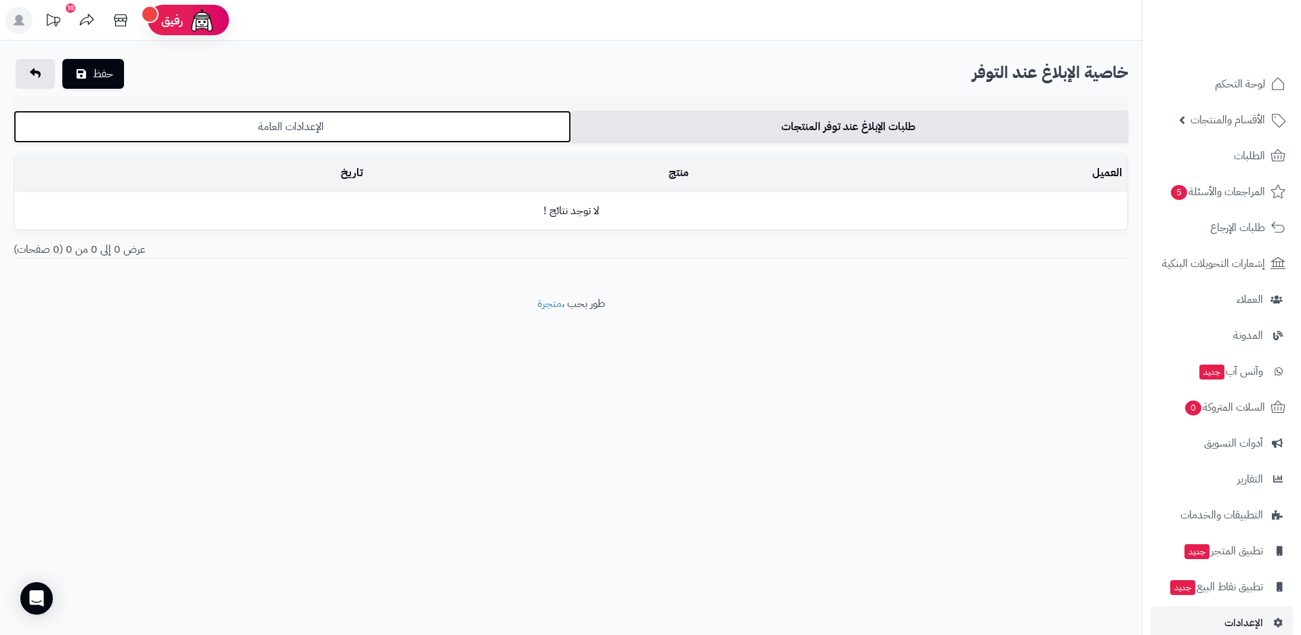
click at [428, 129] on link "الإعدادات العامة" at bounding box center [293, 126] width 558 height 33
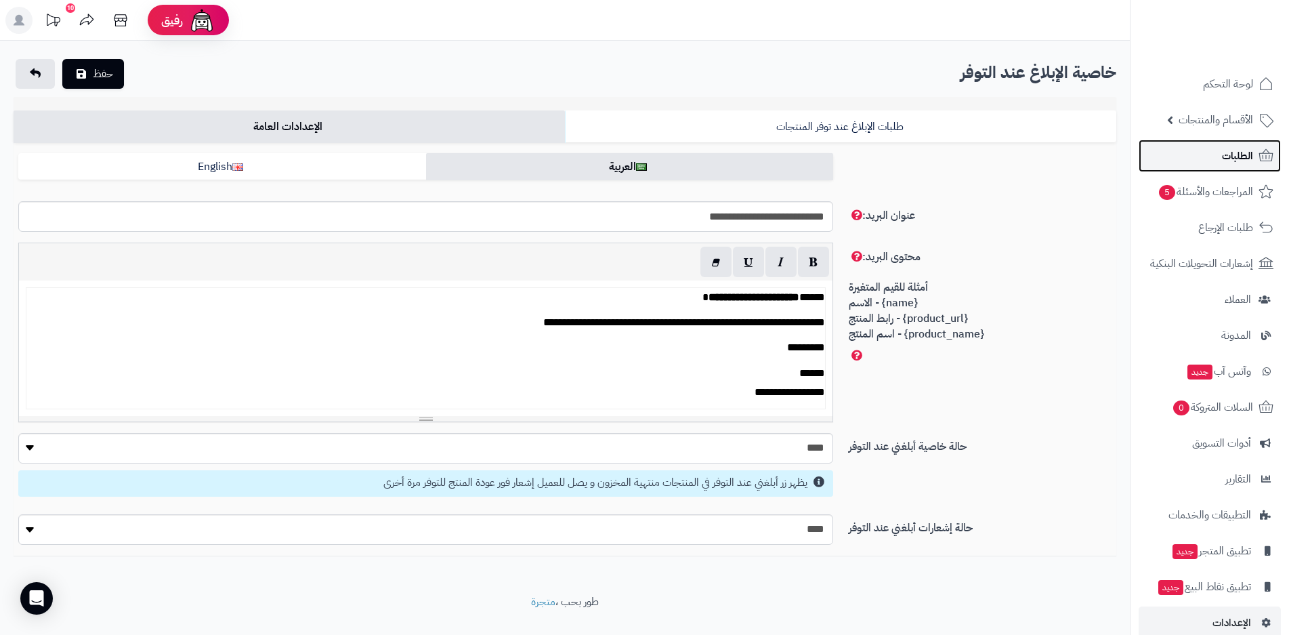
click at [1245, 159] on span "الطلبات" at bounding box center [1237, 155] width 31 height 19
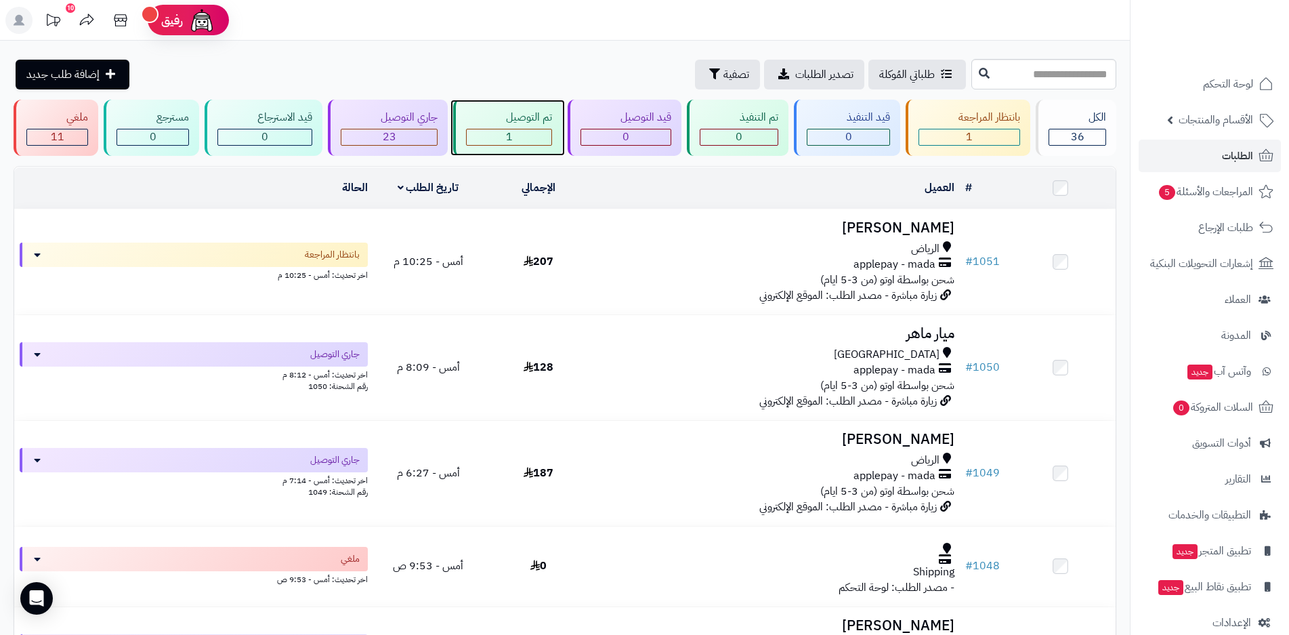
click at [523, 136] on div "1" at bounding box center [509, 137] width 85 height 16
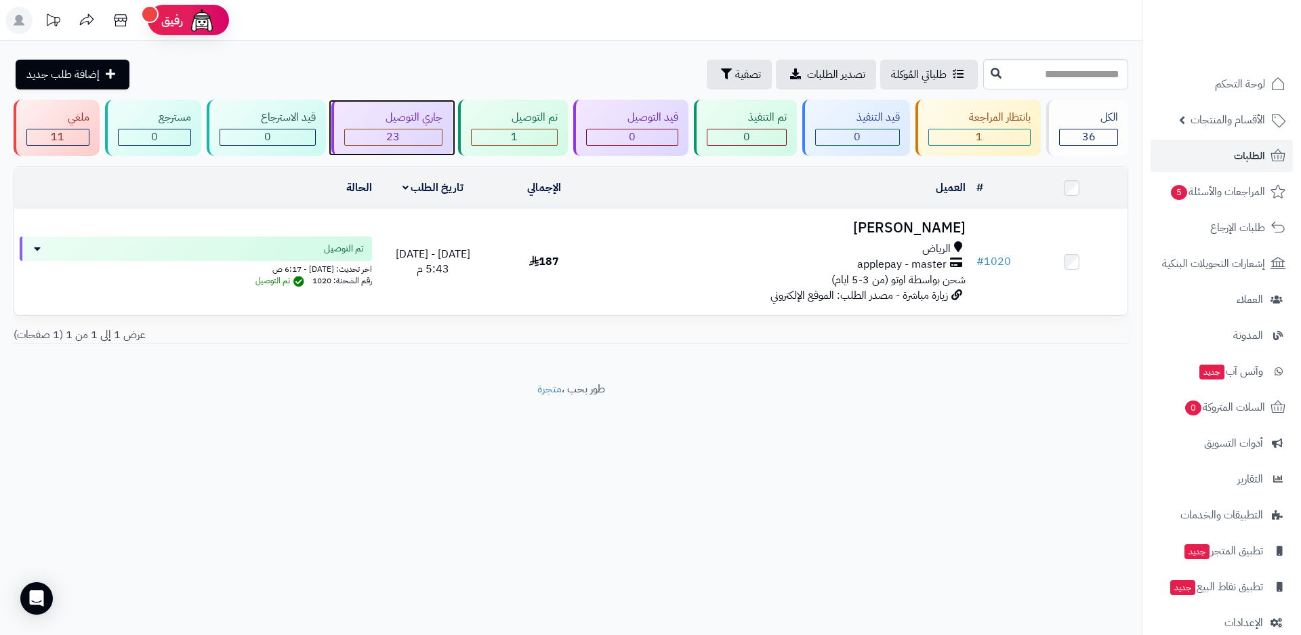
click at [418, 133] on div "23" at bounding box center [393, 137] width 97 height 16
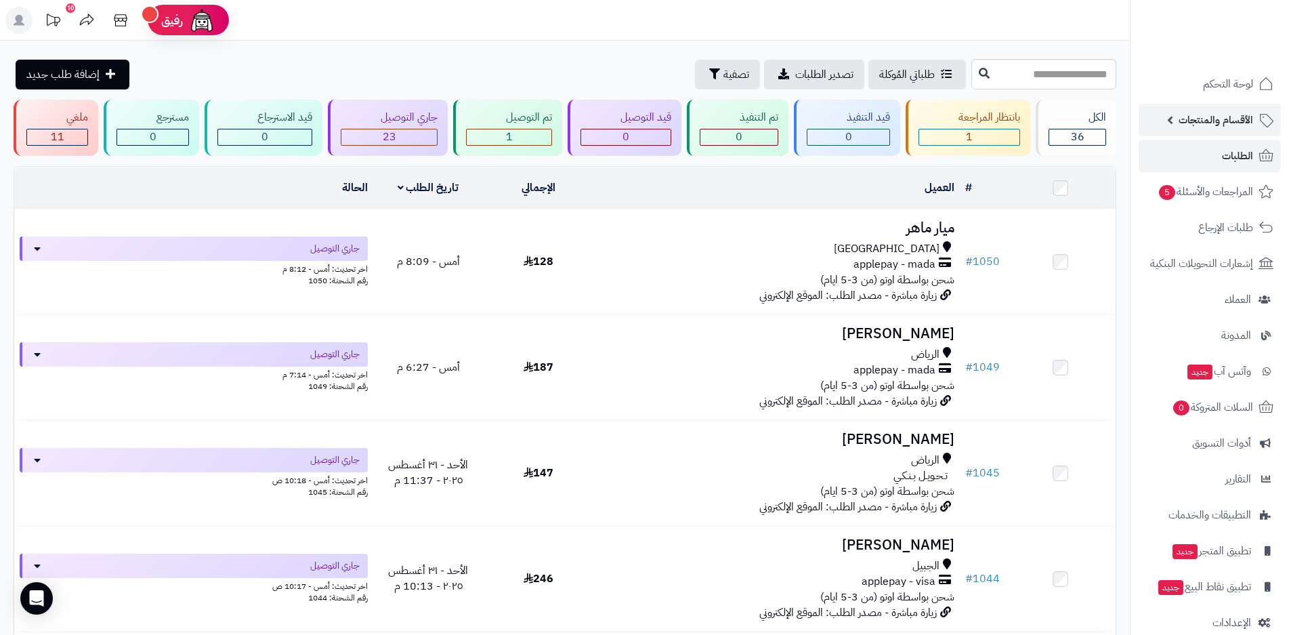
click at [1238, 123] on span "الأقسام والمنتجات" at bounding box center [1216, 119] width 75 height 19
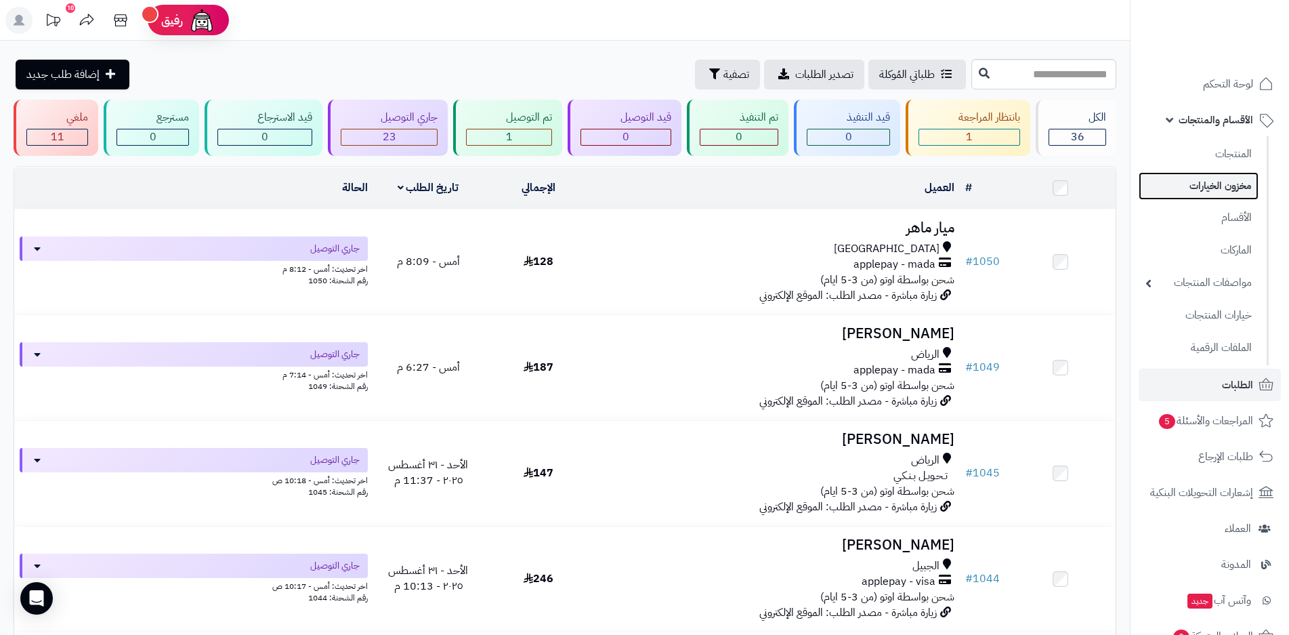
click at [1228, 183] on link "مخزون الخيارات" at bounding box center [1199, 186] width 120 height 28
